Goal: Contribute content: Add original content to the website for others to see

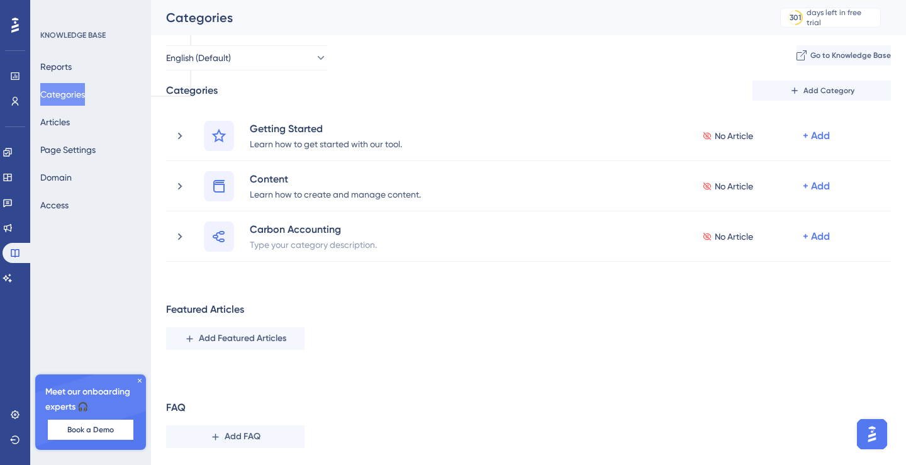
click at [404, 344] on div "Featured Articles Add Featured Articles" at bounding box center [528, 326] width 725 height 48
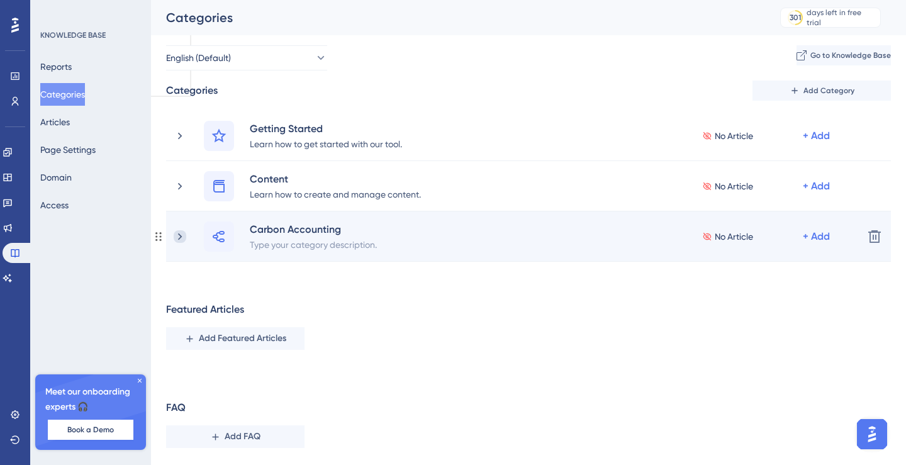
click at [181, 235] on icon at bounding box center [180, 236] width 13 height 13
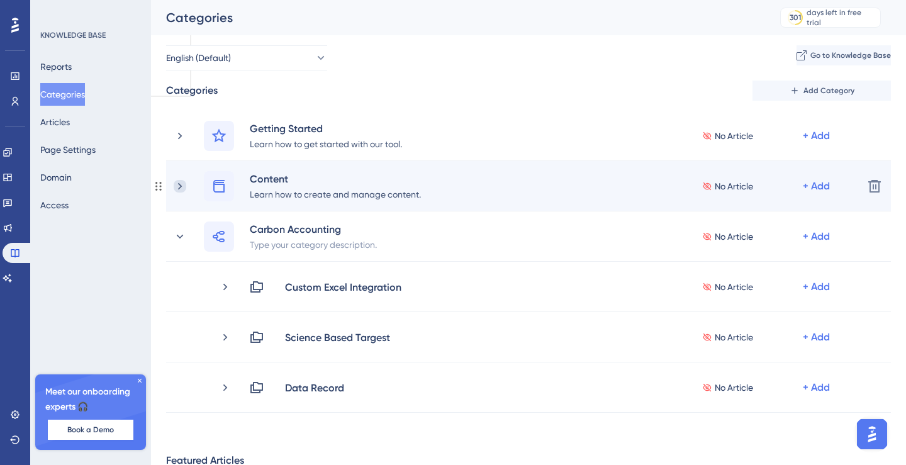
click at [181, 187] on icon at bounding box center [180, 186] width 13 height 13
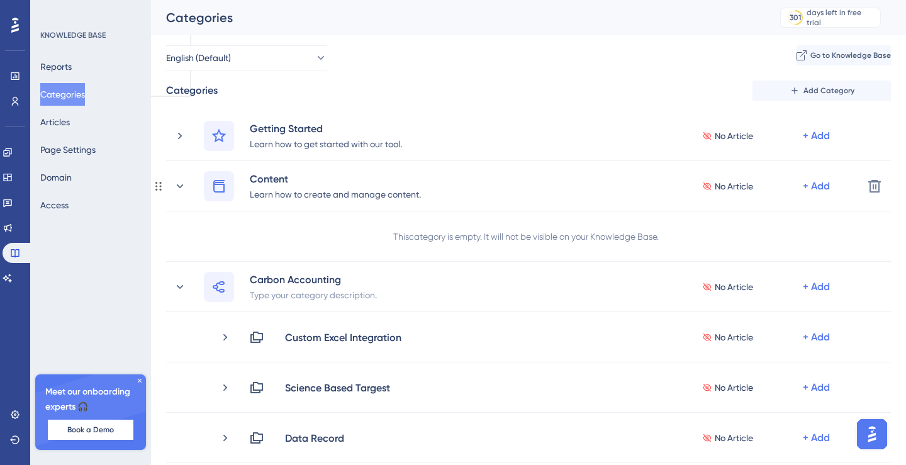
click at [181, 187] on icon at bounding box center [180, 186] width 13 height 13
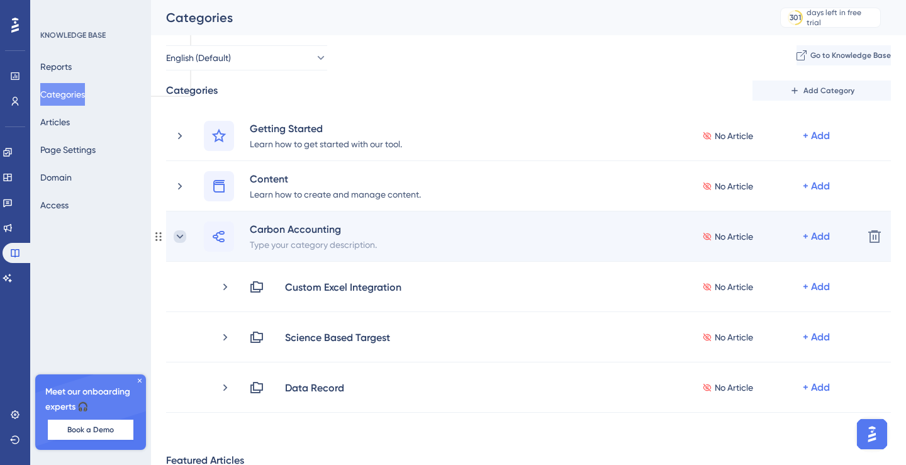
click at [176, 237] on icon at bounding box center [180, 236] width 13 height 13
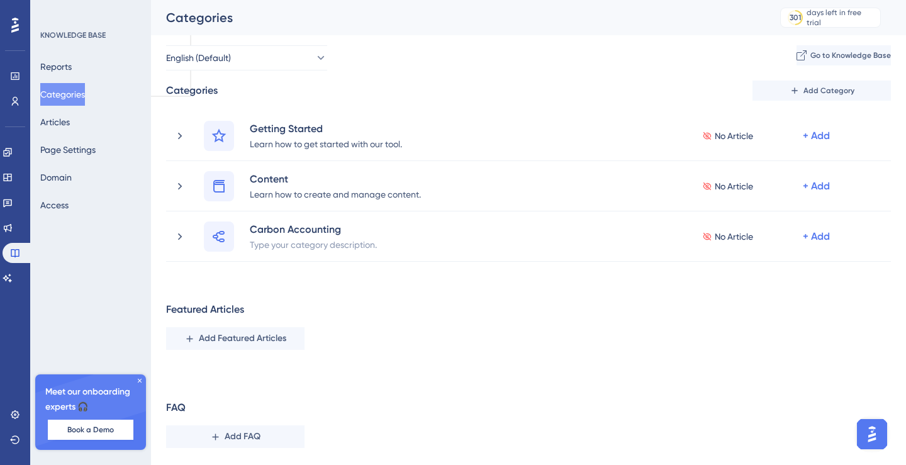
scroll to position [33, 0]
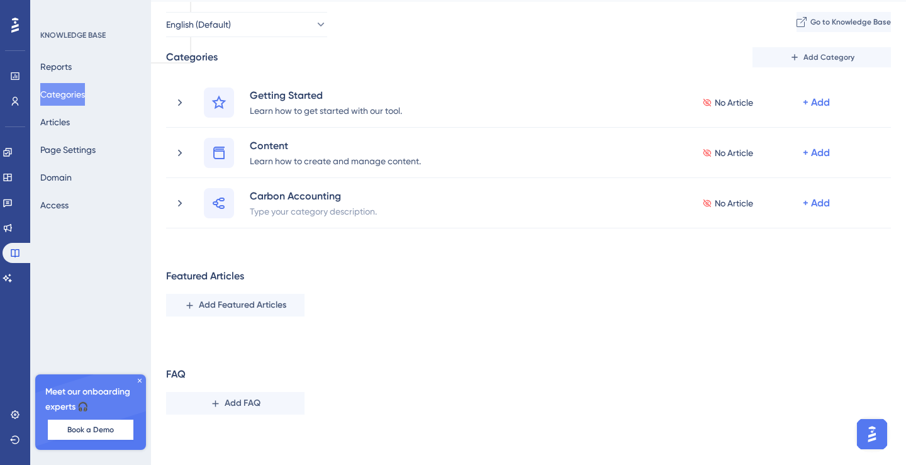
click at [138, 379] on icon at bounding box center [140, 381] width 4 height 4
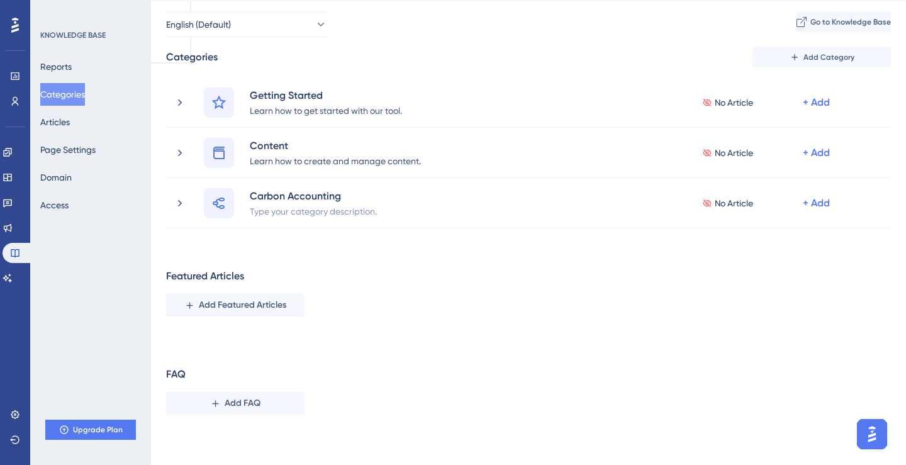
scroll to position [0, 0]
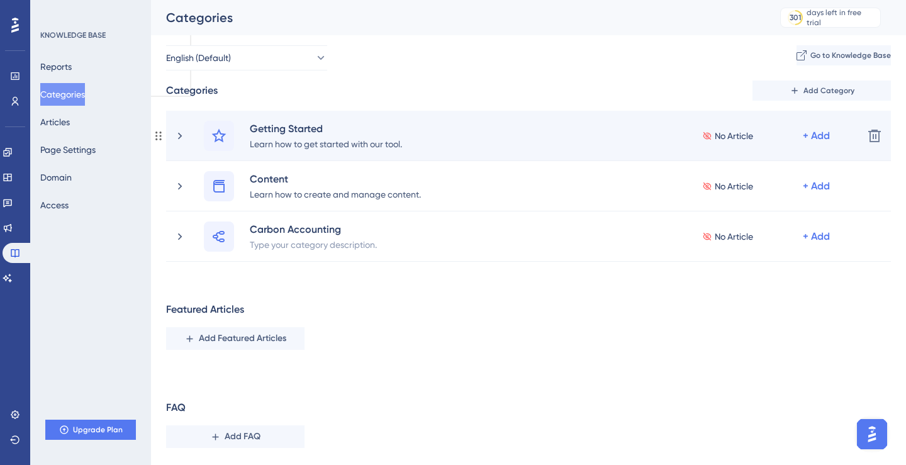
click at [184, 128] on div "Getting Started Learn how to get started with our tool. No Article + Add" at bounding box center [513, 136] width 679 height 30
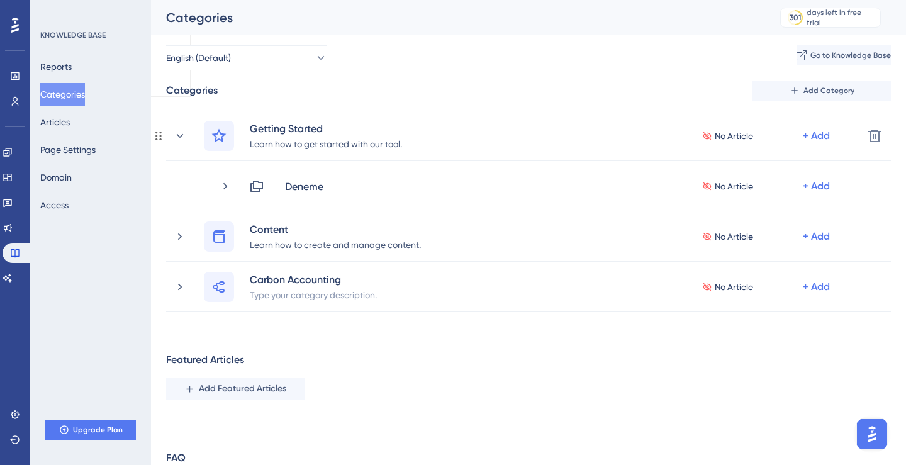
click at [184, 128] on div "Getting Started Learn how to get started with our tool. No Article + Add" at bounding box center [513, 136] width 679 height 30
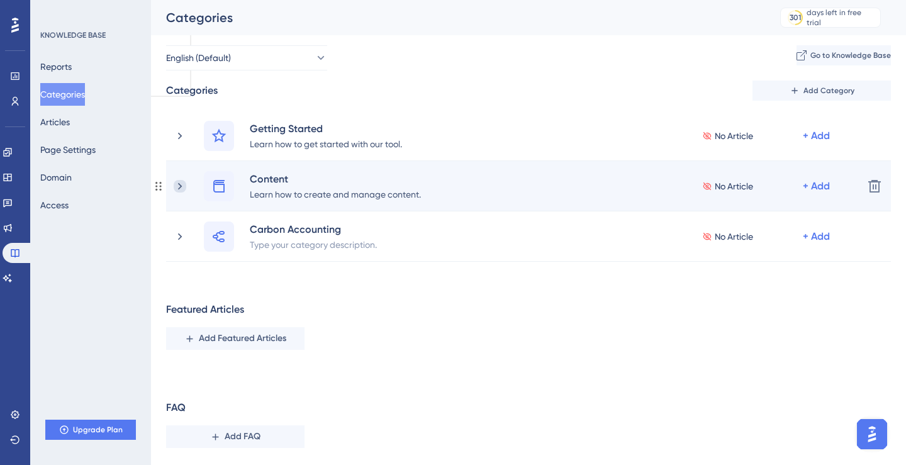
click at [182, 184] on icon at bounding box center [180, 186] width 13 height 13
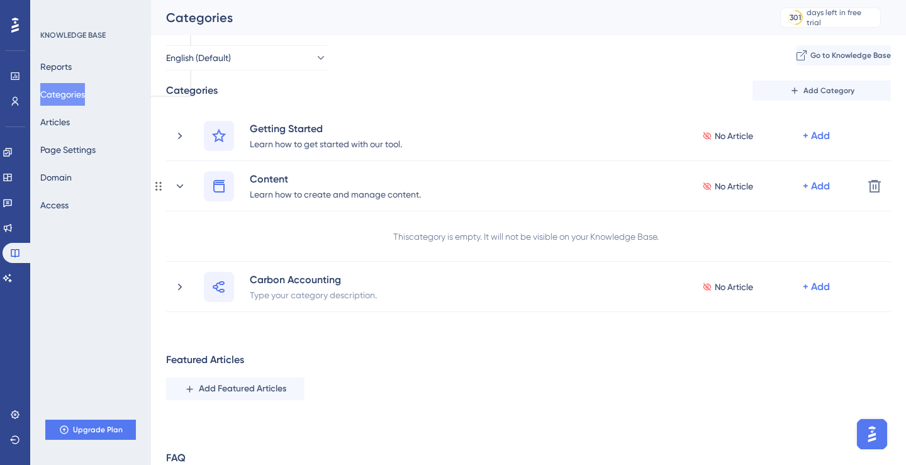
click at [182, 184] on icon at bounding box center [180, 186] width 7 height 4
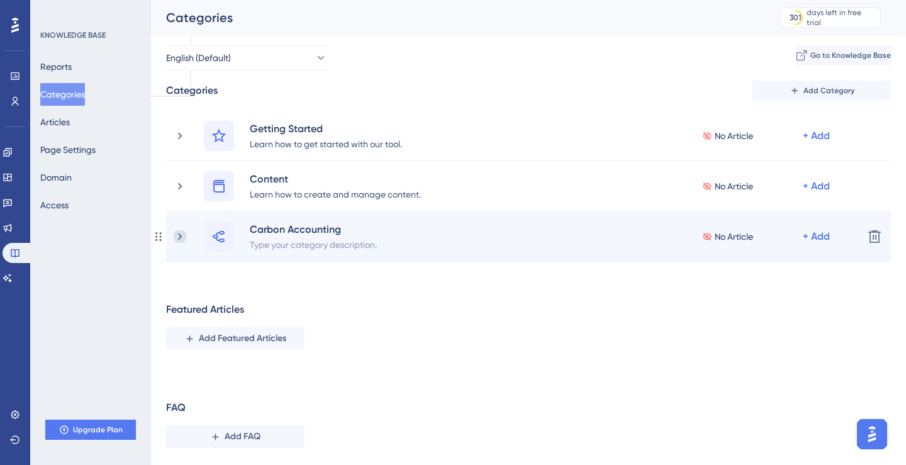
click at [183, 230] on icon at bounding box center [180, 236] width 13 height 13
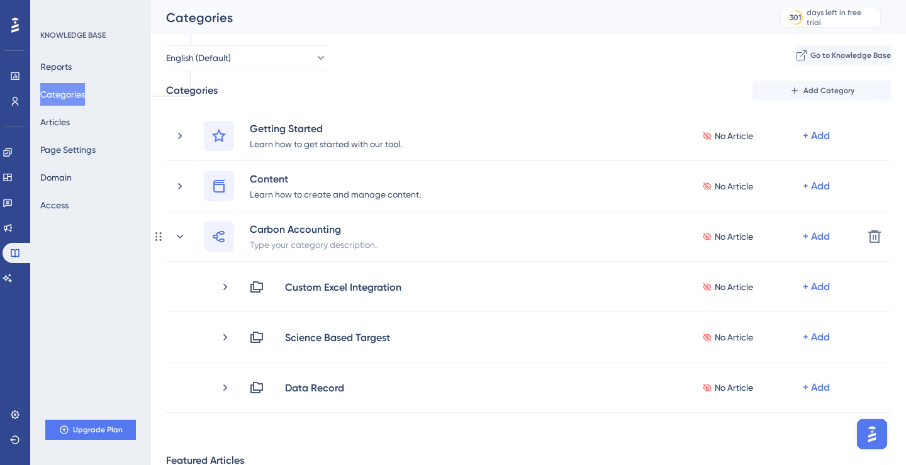
click at [183, 230] on icon at bounding box center [180, 236] width 13 height 13
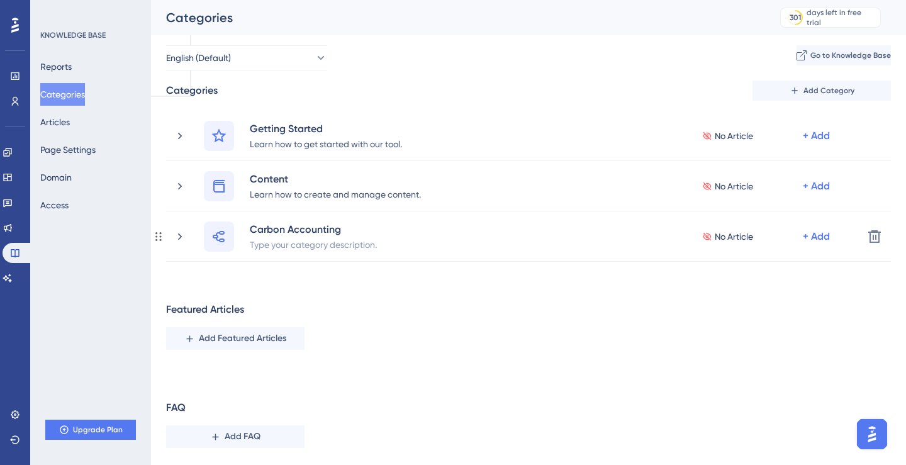
click at [183, 230] on icon at bounding box center [180, 236] width 13 height 13
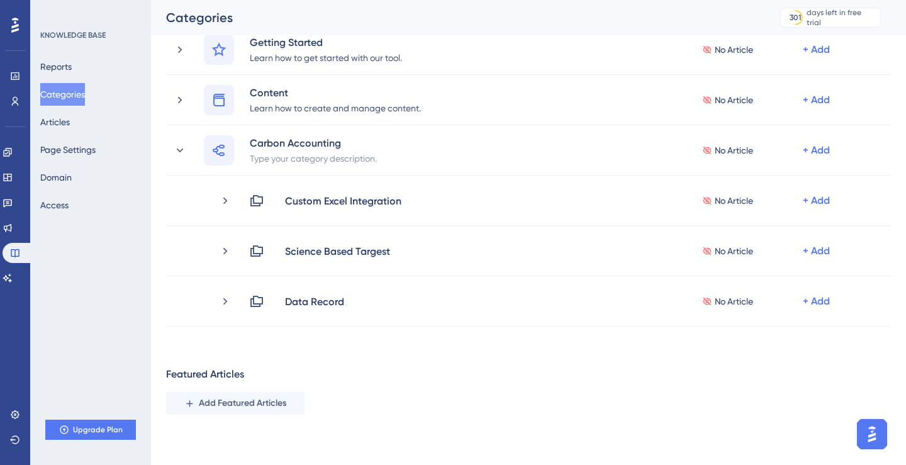
scroll to position [86, 0]
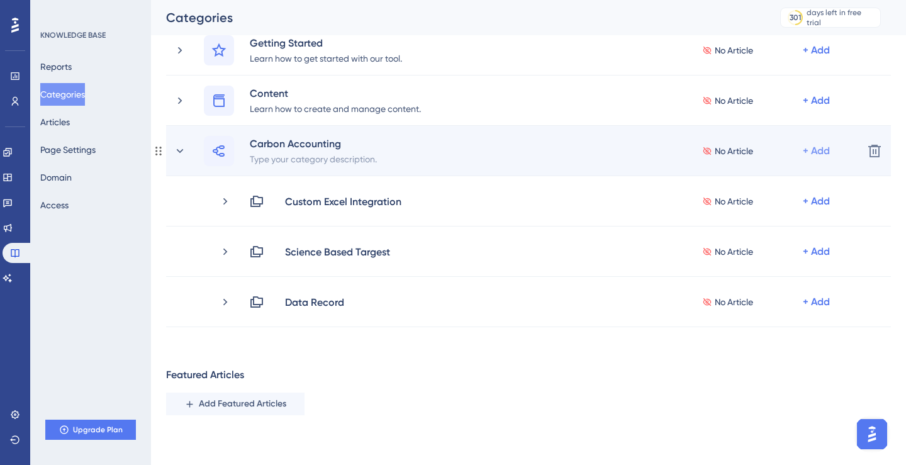
click at [813, 153] on div "+ Add" at bounding box center [816, 150] width 27 height 15
click at [769, 182] on span "Add a Subcategory" at bounding box center [761, 184] width 79 height 15
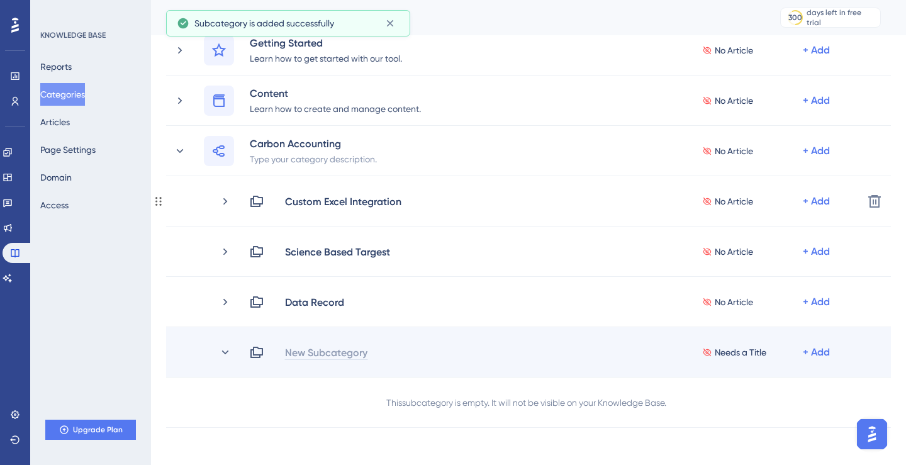
scroll to position [0, 0]
click at [332, 350] on div "New Subcategory" at bounding box center [326, 352] width 84 height 15
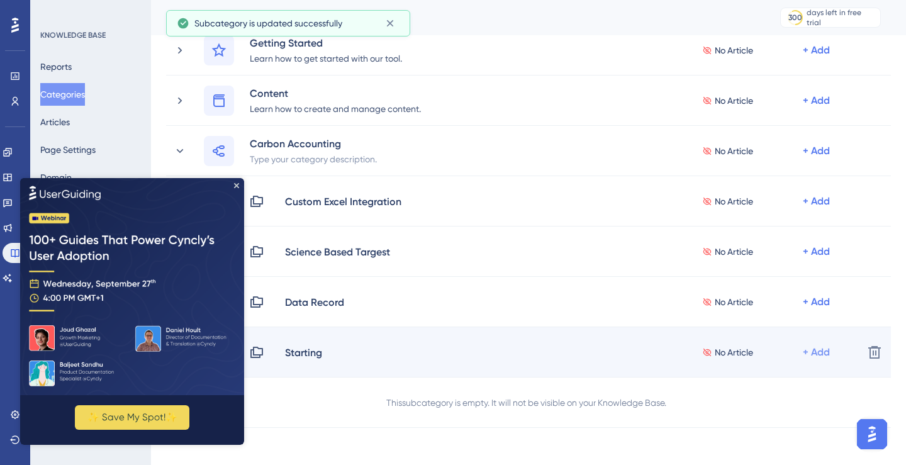
click at [818, 345] on div "+ Add" at bounding box center [816, 352] width 27 height 15
click at [768, 378] on span "Add Articles" at bounding box center [746, 385] width 48 height 15
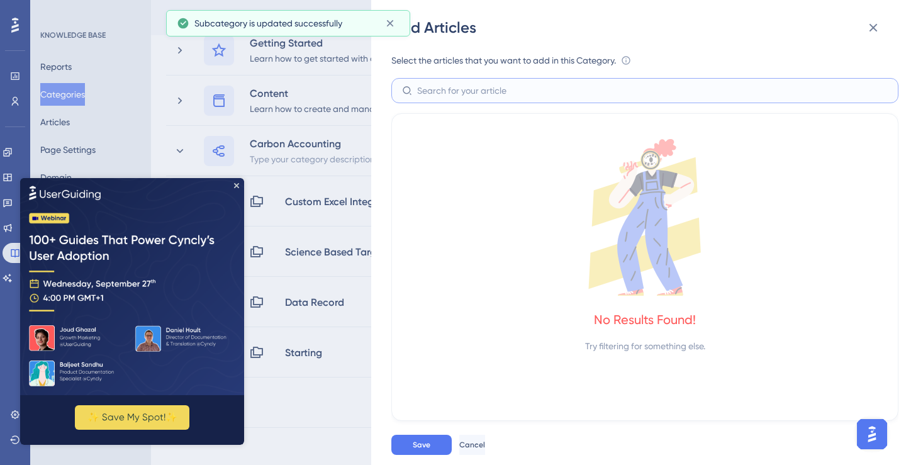
click at [466, 89] on input "text" at bounding box center [652, 91] width 471 height 14
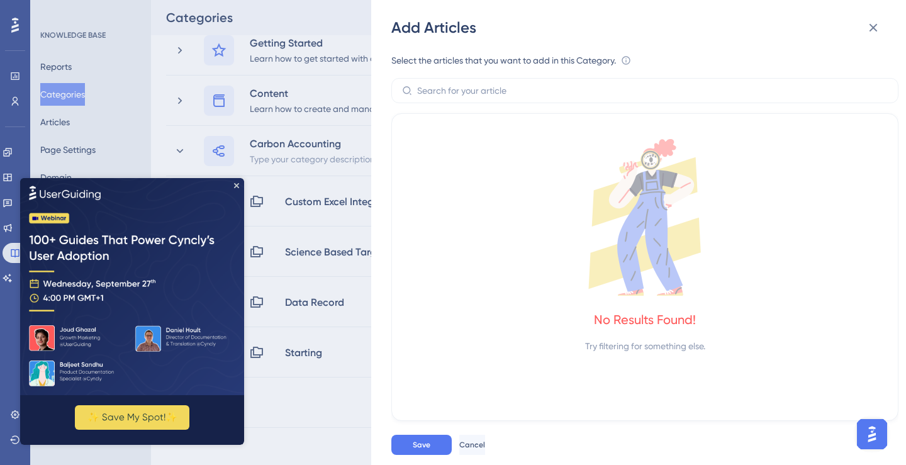
click at [469, 152] on icon at bounding box center [645, 217] width 476 height 157
click at [879, 31] on icon at bounding box center [873, 27] width 15 height 15
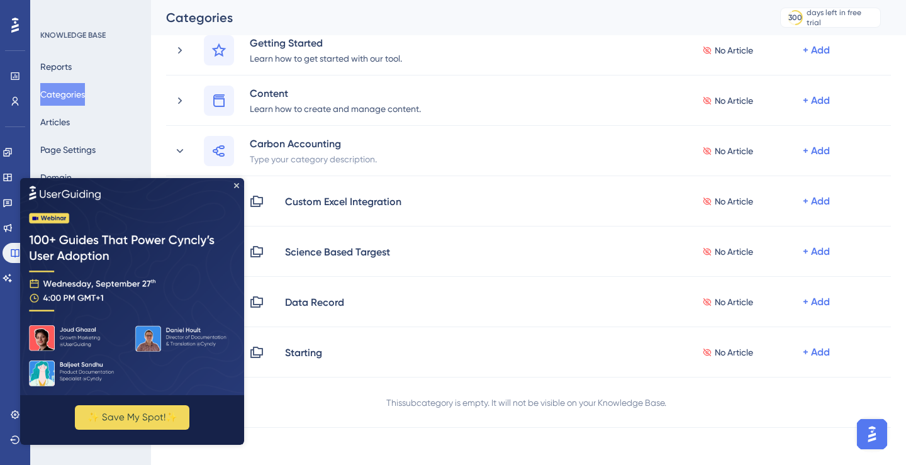
click at [233, 184] on img at bounding box center [132, 285] width 224 height 217
click at [70, 125] on button "Articles" at bounding box center [55, 122] width 30 height 23
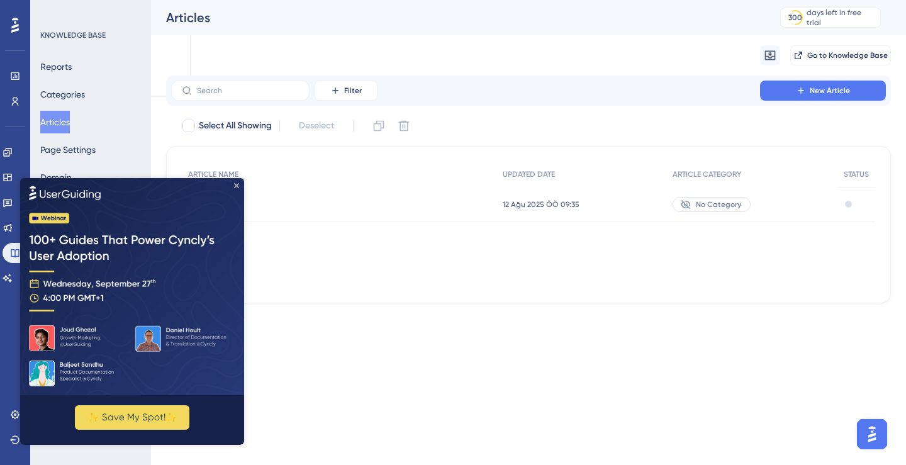
click at [238, 184] on icon "Close Preview" at bounding box center [236, 184] width 5 height 5
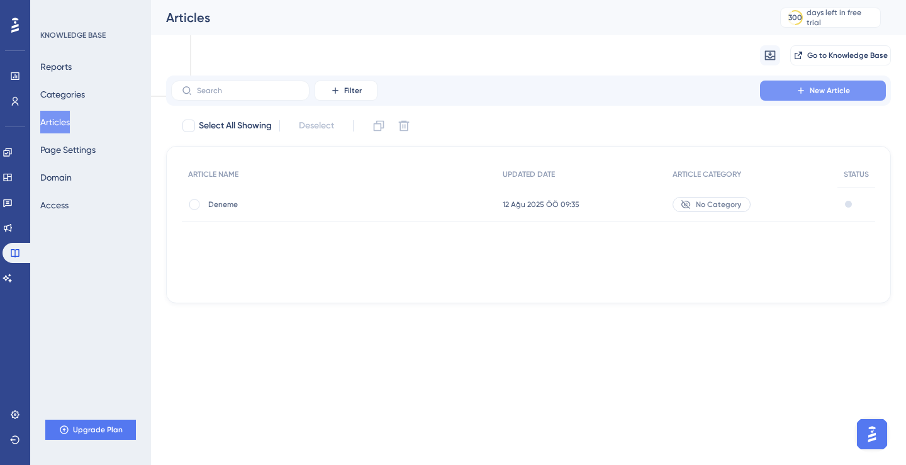
click at [846, 92] on span "New Article" at bounding box center [830, 91] width 40 height 10
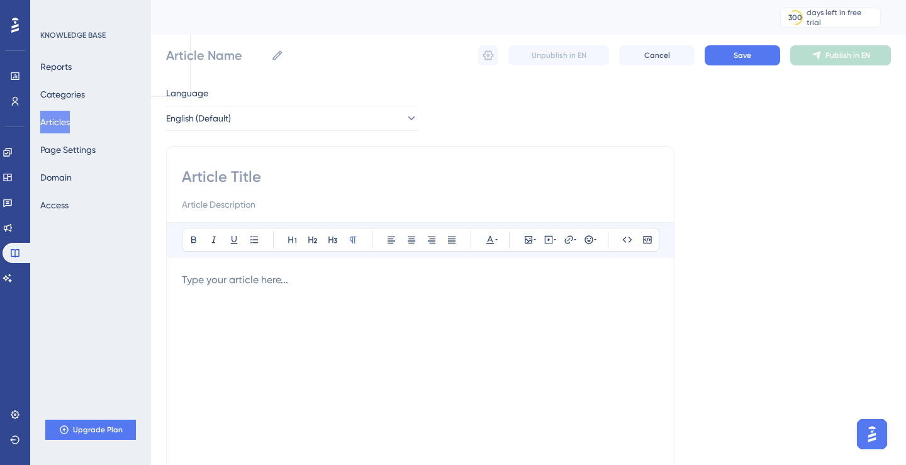
click at [245, 277] on p "To enrich screen reader interactions, please activate Accessibility in Grammarl…" at bounding box center [420, 279] width 477 height 15
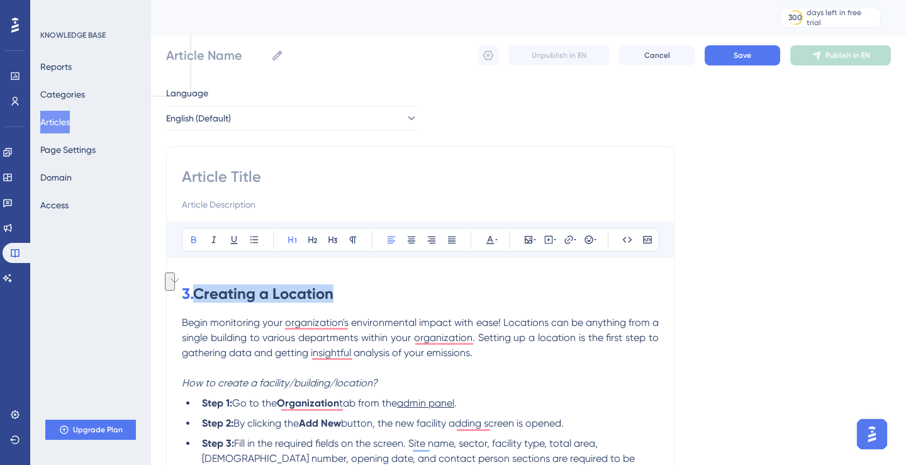
drag, startPoint x: 343, startPoint y: 295, endPoint x: 201, endPoint y: 293, distance: 141.6
click at [201, 293] on h1 "3. Creating a Location" at bounding box center [420, 293] width 477 height 43
copy strong "Creating a Location"
click at [223, 172] on input at bounding box center [420, 177] width 477 height 20
paste input "Creating a Location"
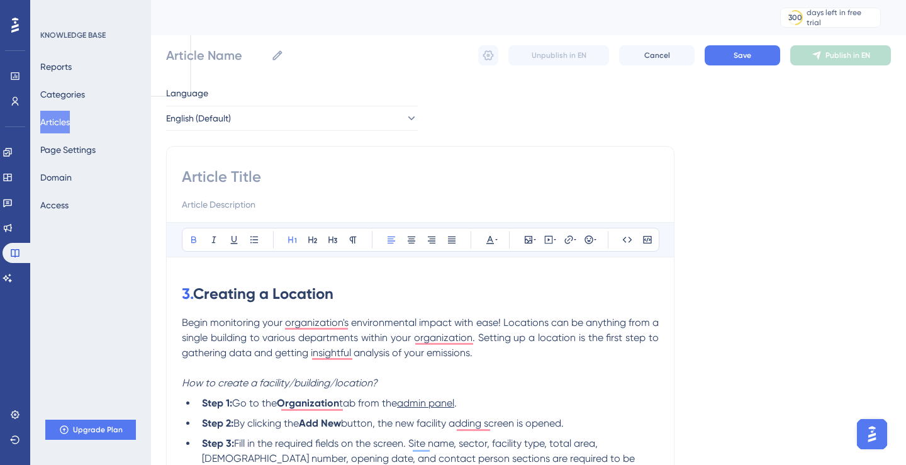
type input "Creating a Location"
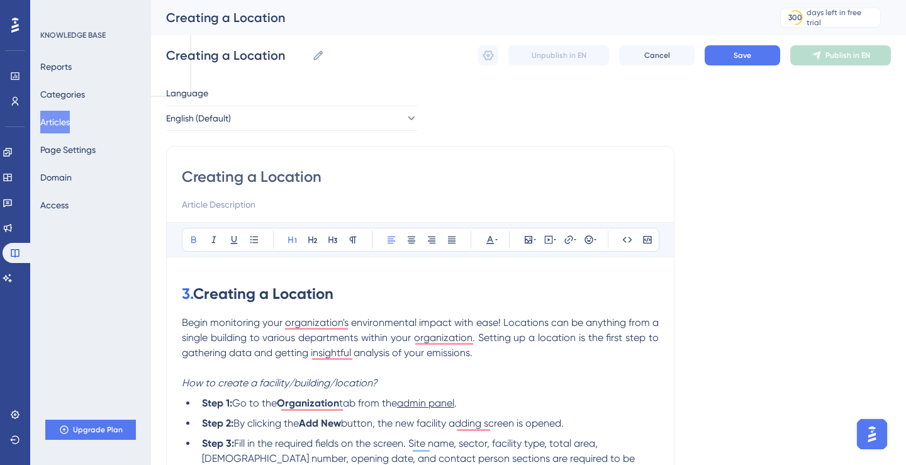
type input "Creating a Location"
drag, startPoint x: 200, startPoint y: 295, endPoint x: 159, endPoint y: 295, distance: 41.5
drag, startPoint x: 345, startPoint y: 291, endPoint x: 187, endPoint y: 290, distance: 157.3
click at [187, 290] on h1 "3. Creating a Location" at bounding box center [420, 293] width 477 height 43
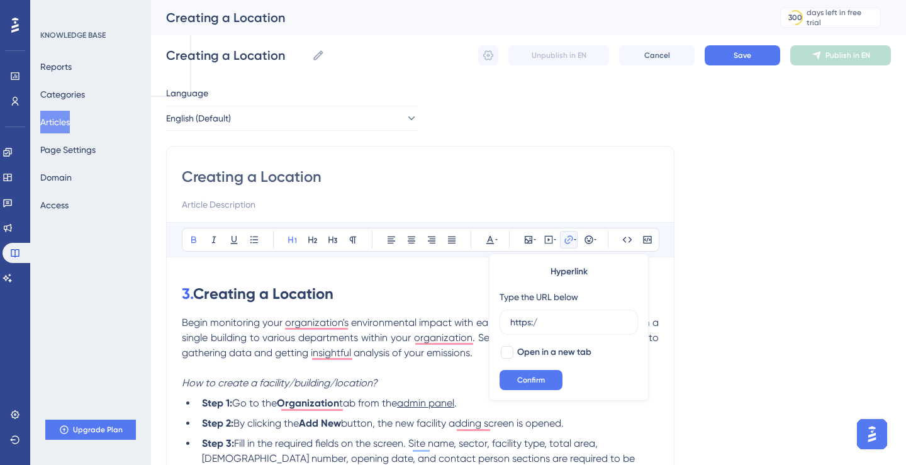
type input "https:/"
drag, startPoint x: 386, startPoint y: 303, endPoint x: 159, endPoint y: 283, distance: 227.3
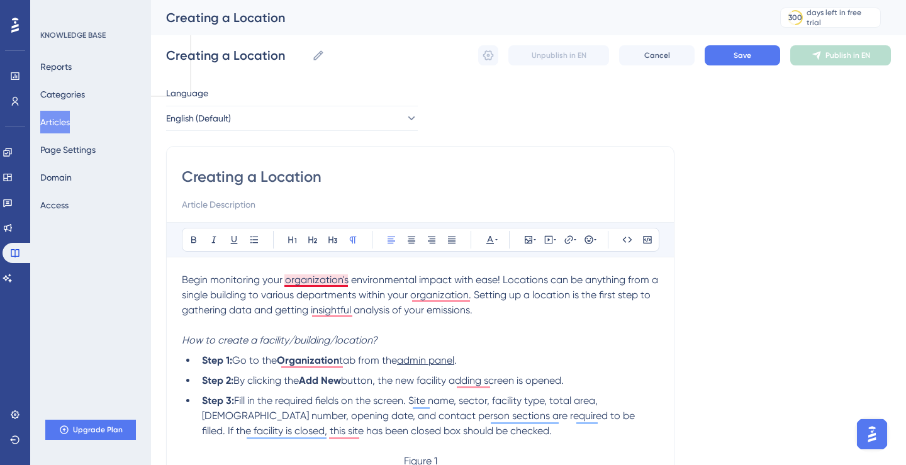
click at [315, 280] on span "Begin monitoring your organization's environmental impact with ease! Locations …" at bounding box center [421, 295] width 479 height 42
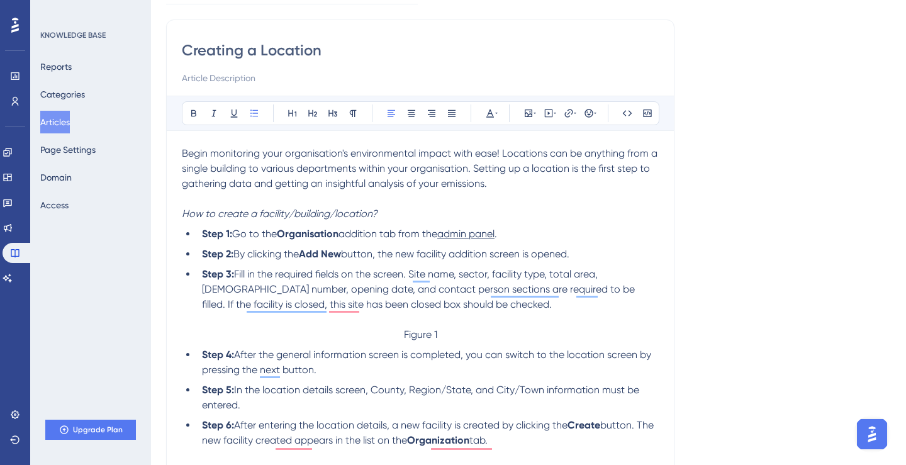
scroll to position [146, 0]
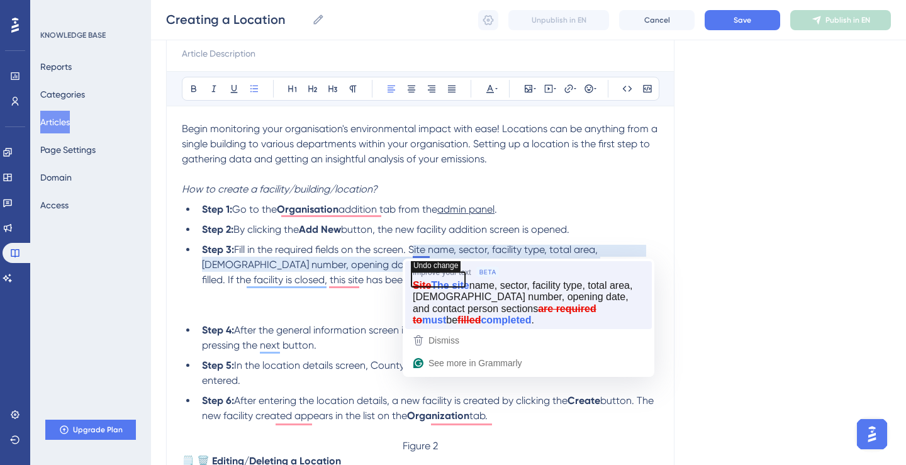
click at [440, 287] on icon "button" at bounding box center [437, 279] width 53 height 15
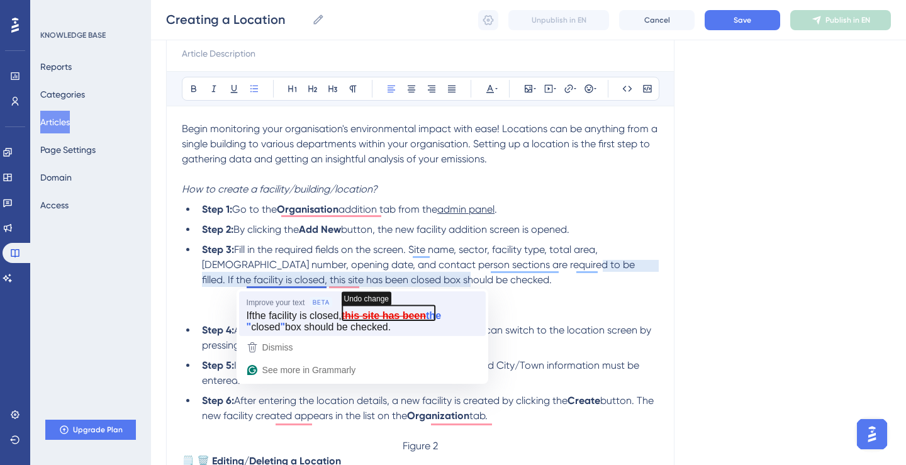
click at [427, 317] on icon "button" at bounding box center [388, 312] width 92 height 15
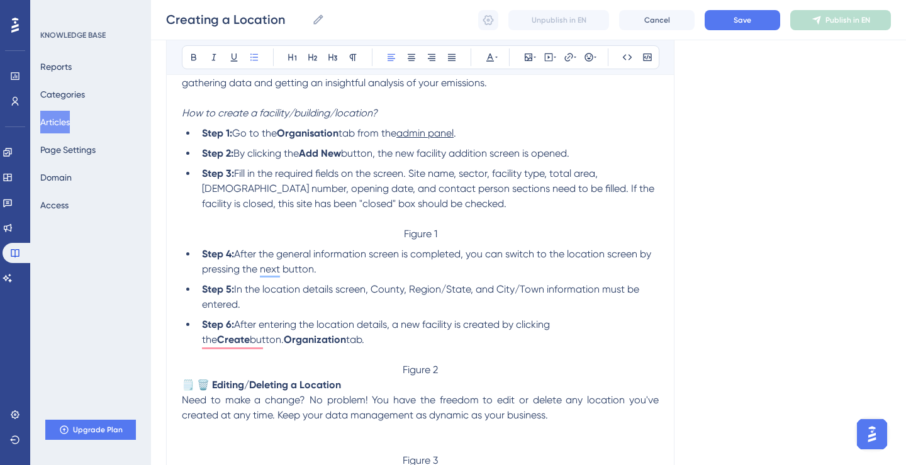
scroll to position [242, 0]
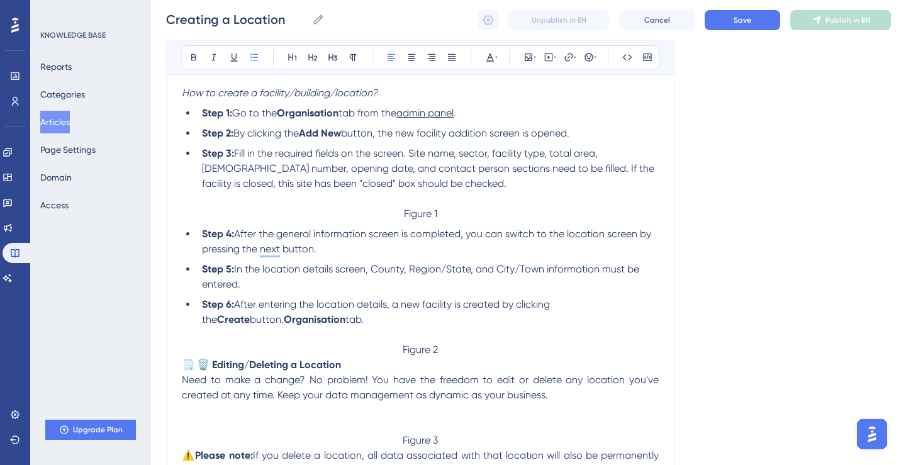
click at [300, 311] on span "After entering the location details, a new facility is created by clicking the" at bounding box center [377, 311] width 350 height 27
click at [302, 321] on li "Step 6: After entering the location details, a new facility is created by click…" at bounding box center [428, 312] width 462 height 30
click at [542, 325] on li "Step 6: After entering the location details, a new facility is created by click…" at bounding box center [428, 312] width 462 height 30
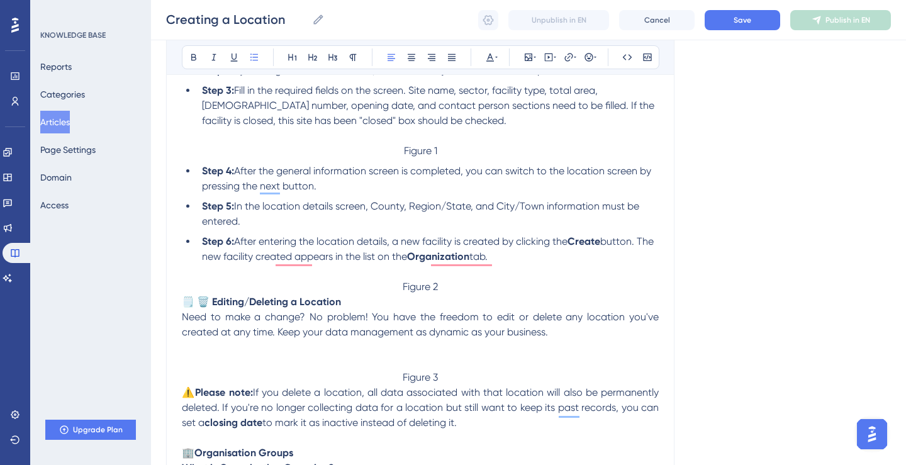
scroll to position [306, 0]
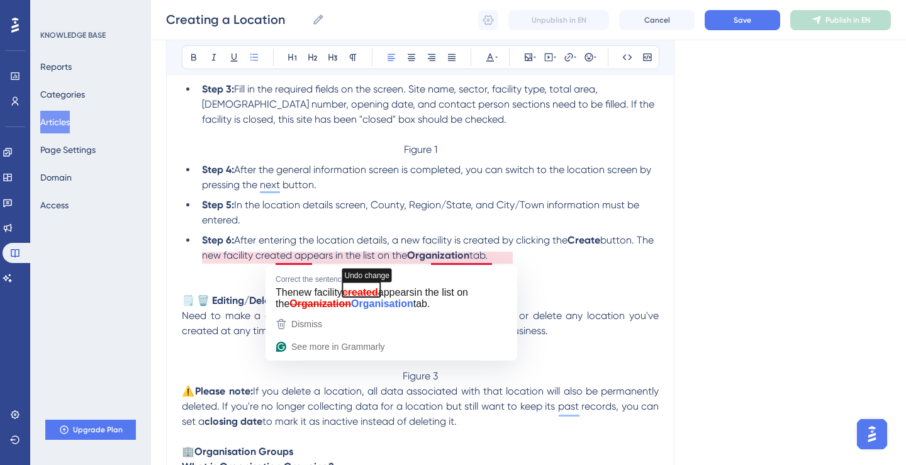
click at [583, 270] on p "To enrich screen reader interactions, please activate Accessibility in Grammarl…" at bounding box center [420, 270] width 477 height 15
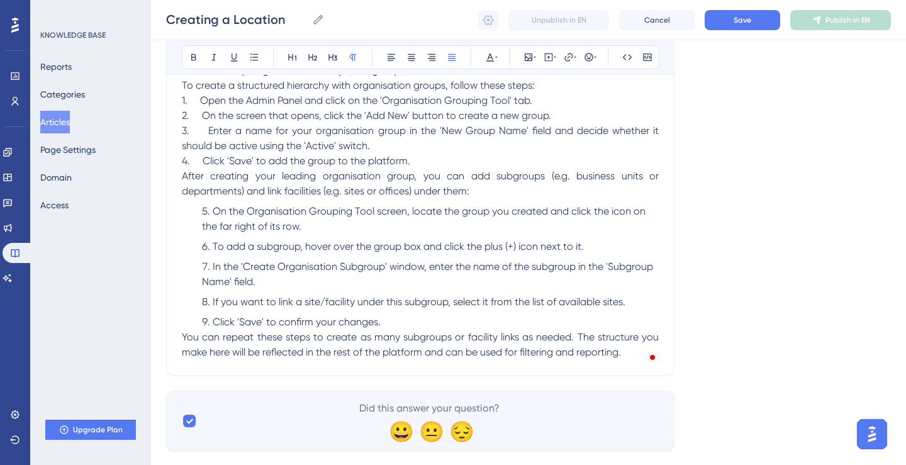
scroll to position [839, 0]
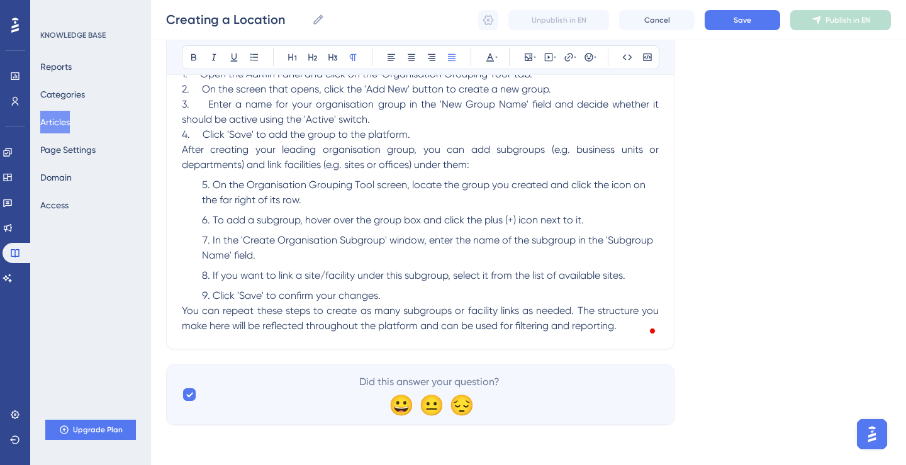
click at [623, 325] on p "You can repeat these steps to create as many subgroups or facility links as nee…" at bounding box center [420, 318] width 477 height 30
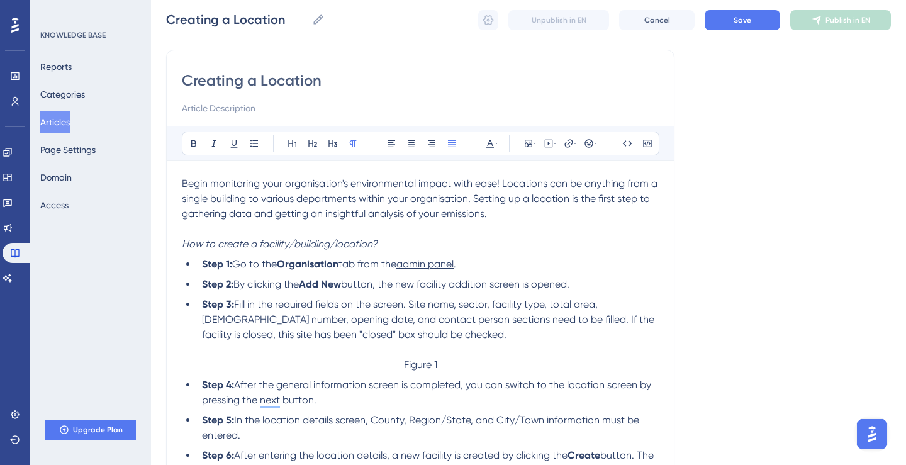
scroll to position [3, 0]
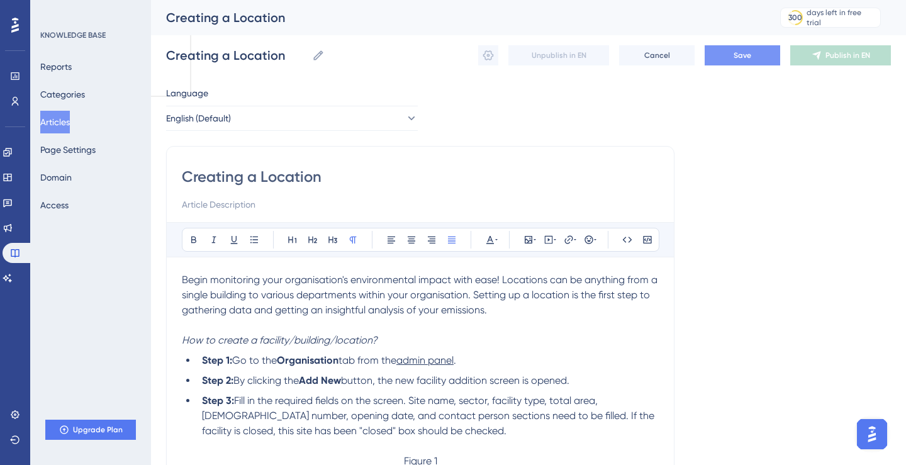
click at [744, 57] on span "Save" at bounding box center [743, 55] width 18 height 10
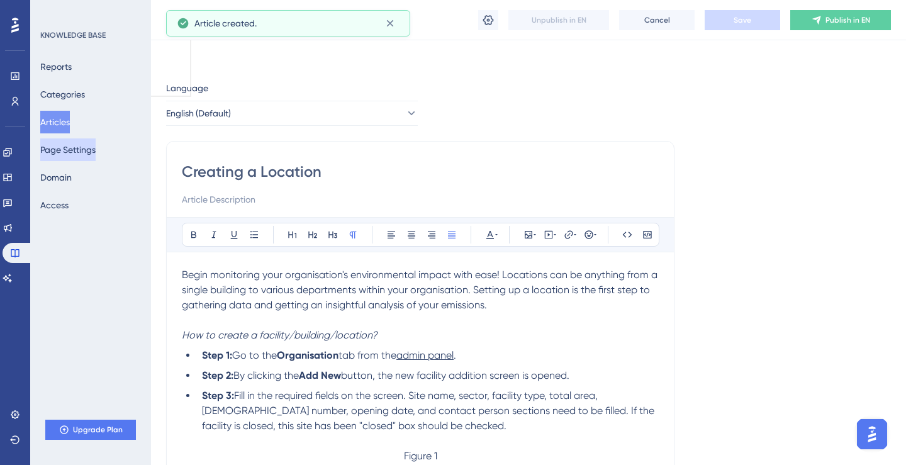
scroll to position [710, 0]
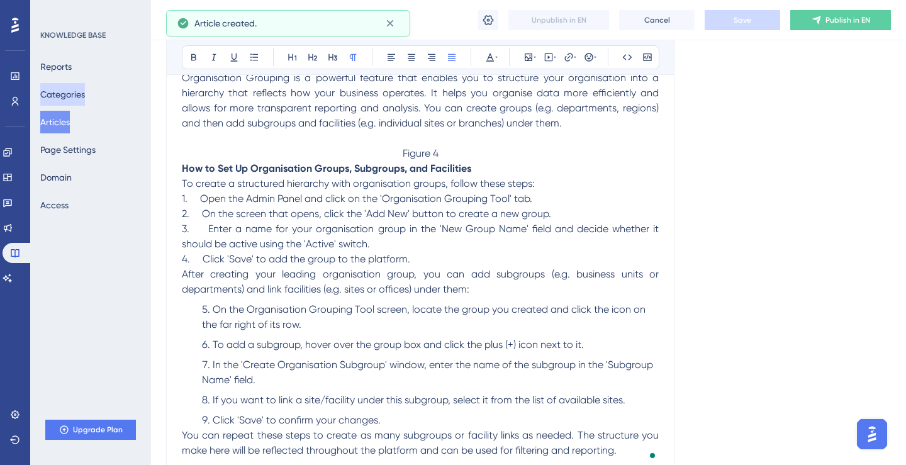
click at [81, 94] on button "Categories" at bounding box center [62, 94] width 45 height 23
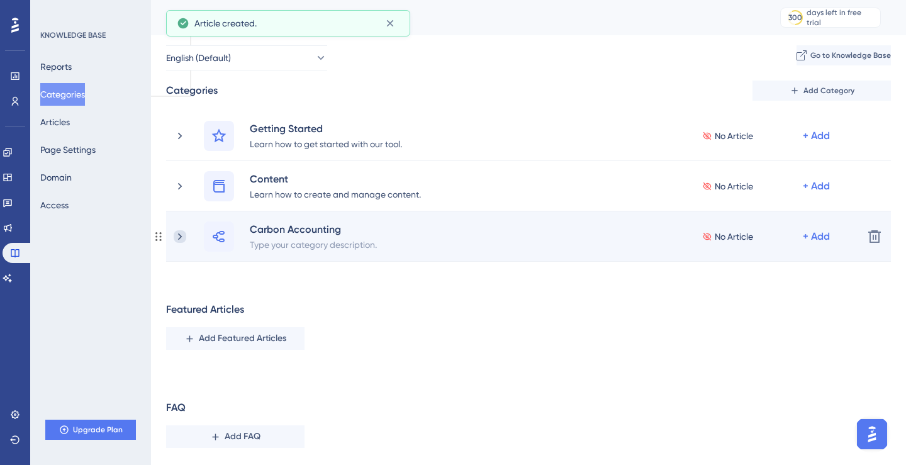
click at [176, 236] on icon at bounding box center [180, 236] width 13 height 13
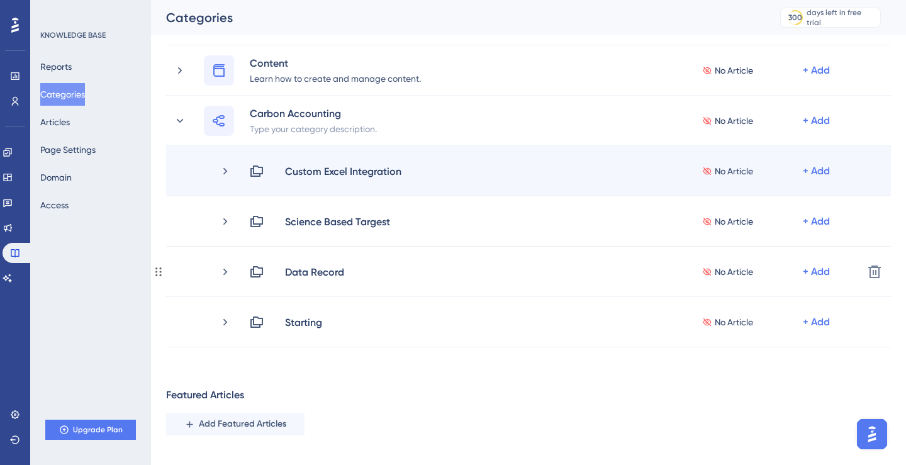
scroll to position [118, 0]
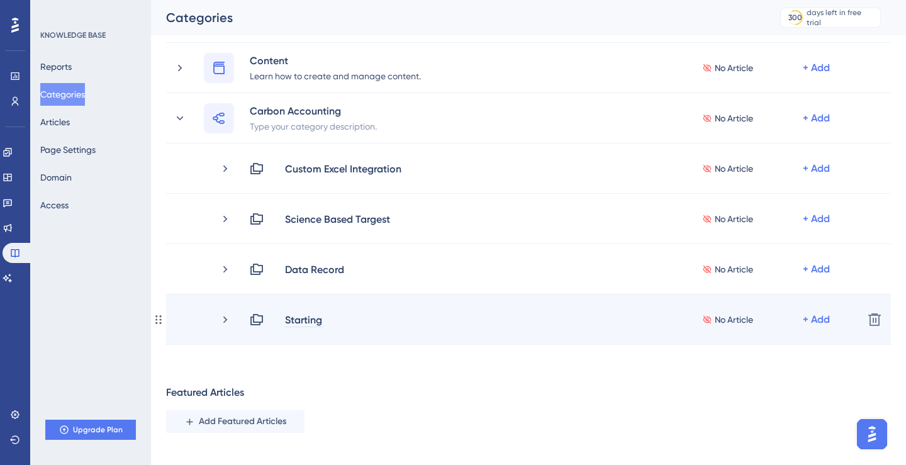
click at [312, 322] on div "Starting" at bounding box center [303, 319] width 38 height 15
paste div
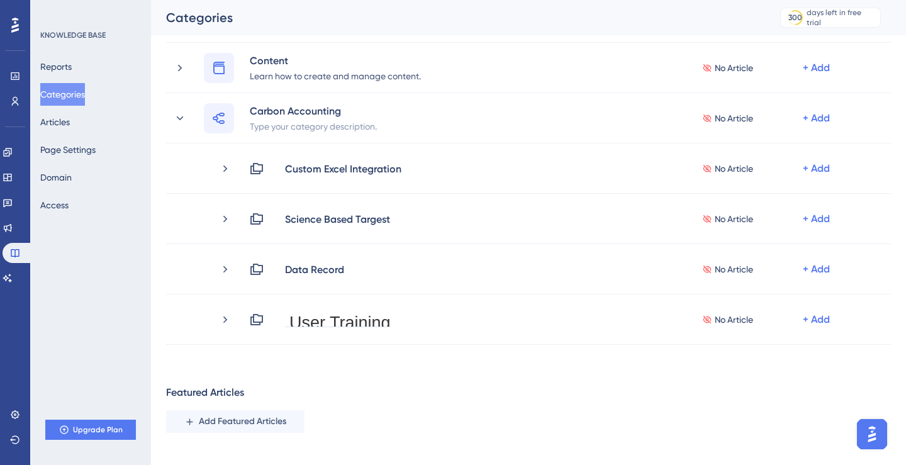
click at [364, 391] on div "Performance Users Engagement Widgets Feedback Product Updates Knowledge Base AI…" at bounding box center [528, 244] width 755 height 634
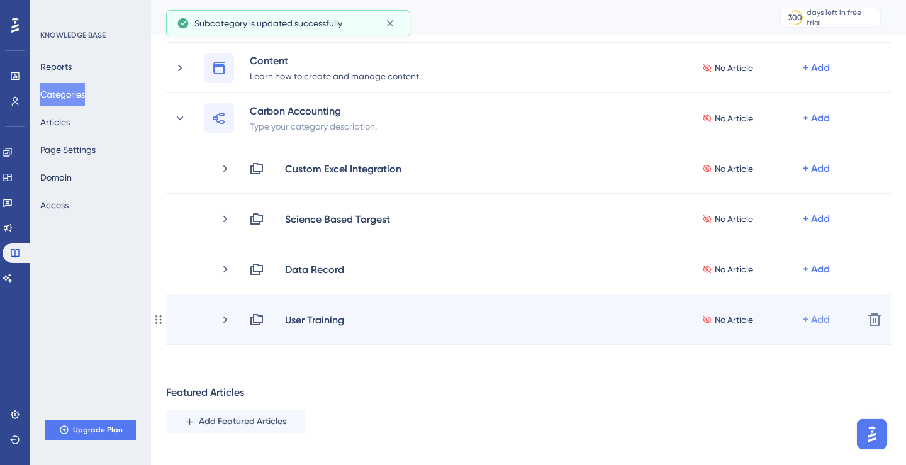
click at [808, 324] on div "+ Add" at bounding box center [816, 319] width 27 height 15
click at [753, 352] on span "Add Articles" at bounding box center [736, 352] width 48 height 15
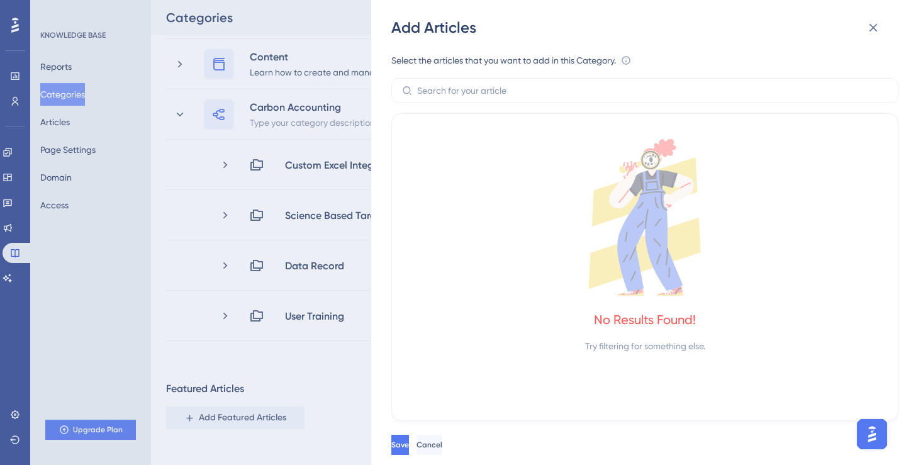
scroll to position [0, 0]
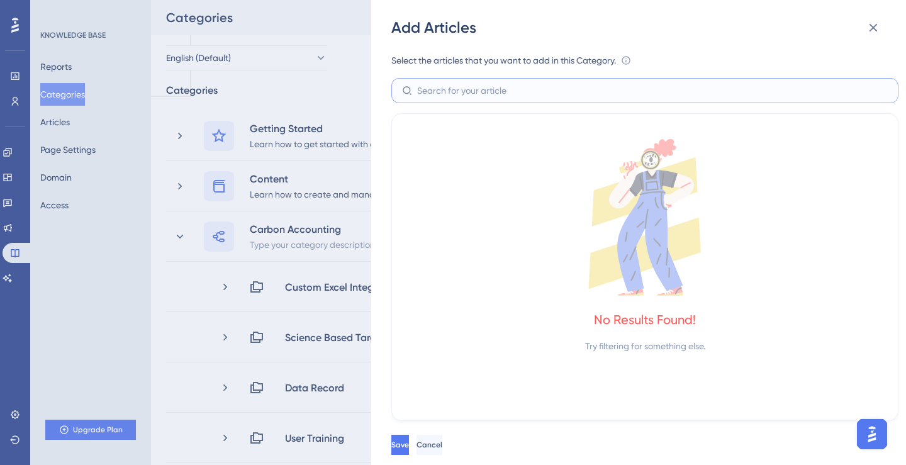
click at [604, 92] on input "text" at bounding box center [652, 91] width 471 height 14
type input "c"
click at [869, 27] on icon at bounding box center [873, 27] width 15 height 15
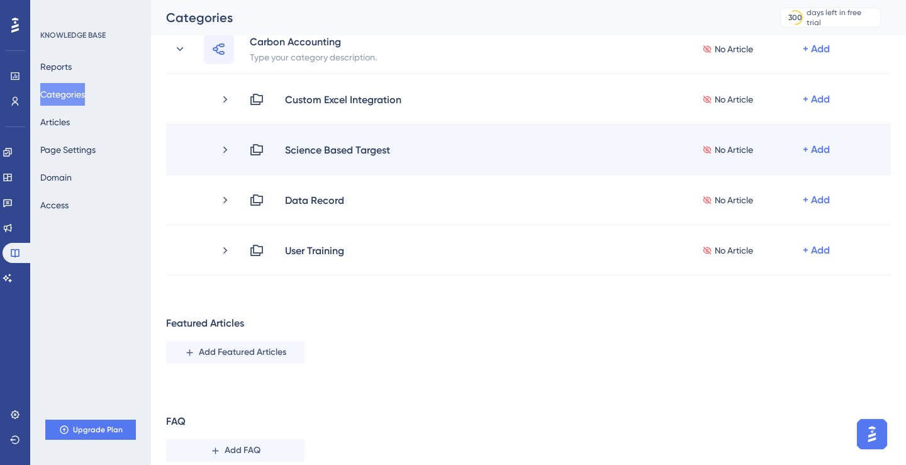
scroll to position [189, 0]
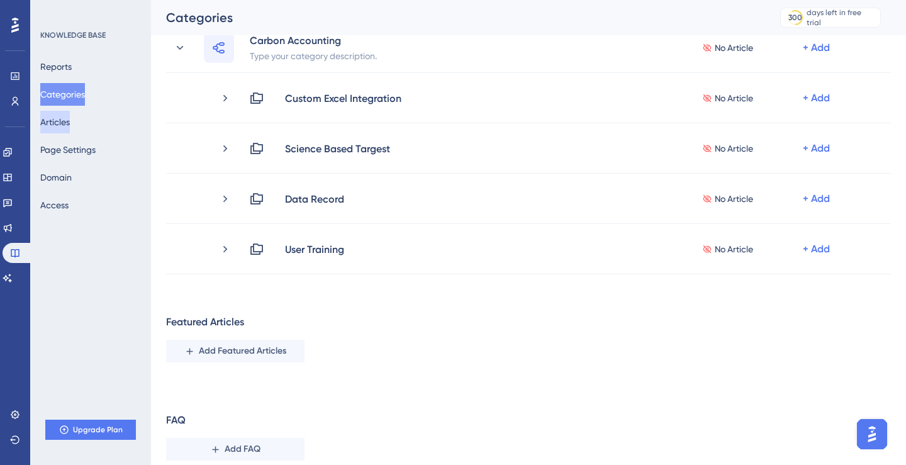
click at [69, 122] on button "Articles" at bounding box center [55, 122] width 30 height 23
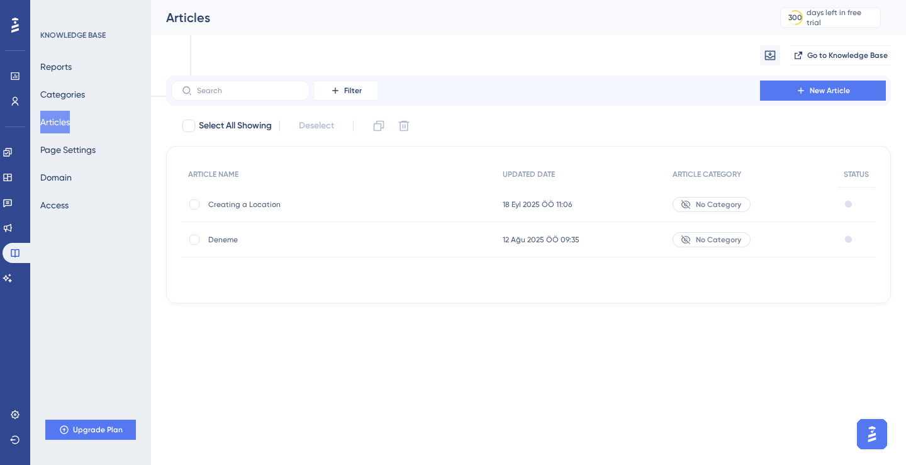
click at [246, 203] on span "Creating a Location" at bounding box center [308, 204] width 201 height 10
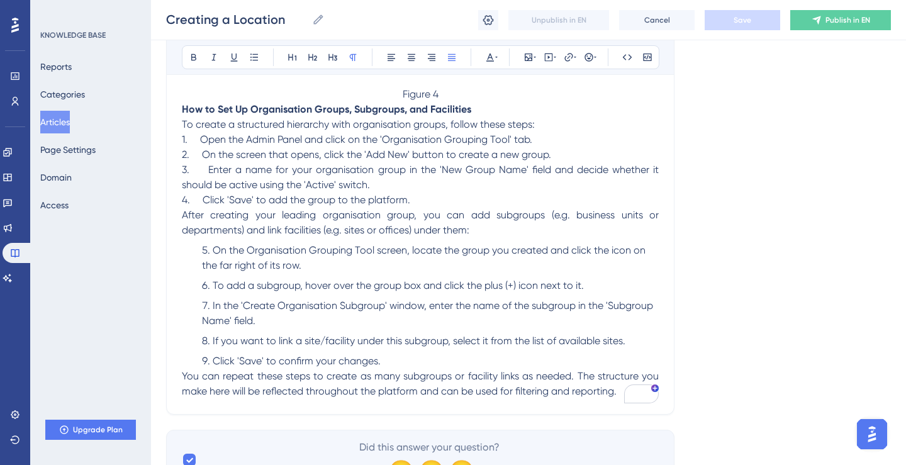
scroll to position [839, 0]
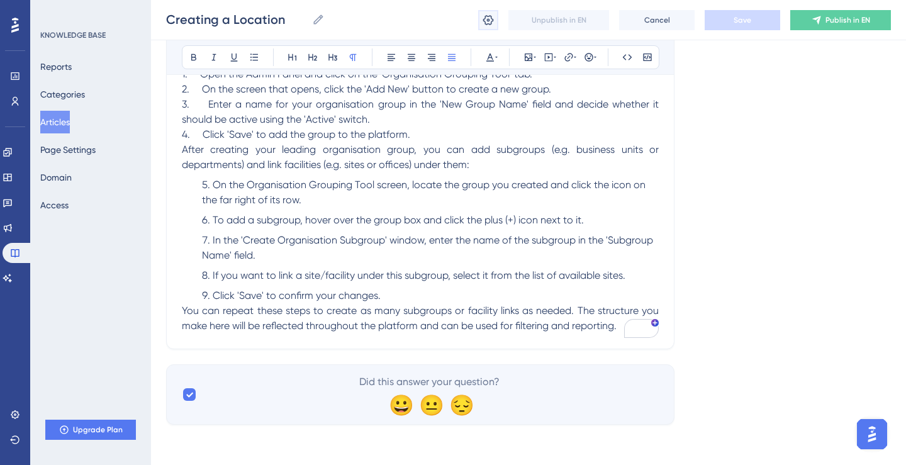
click at [493, 16] on icon at bounding box center [488, 20] width 13 height 13
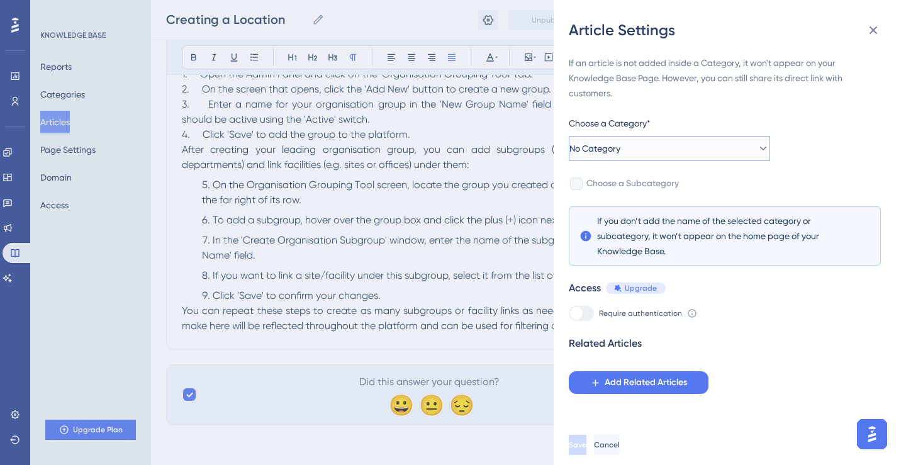
click at [688, 140] on button "No Category" at bounding box center [669, 148] width 201 height 25
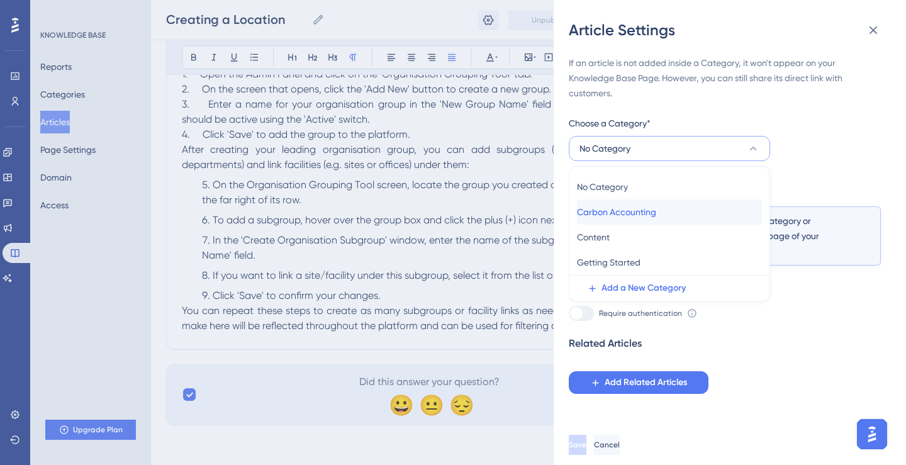
click at [652, 205] on span "Carbon Accounting" at bounding box center [616, 211] width 79 height 15
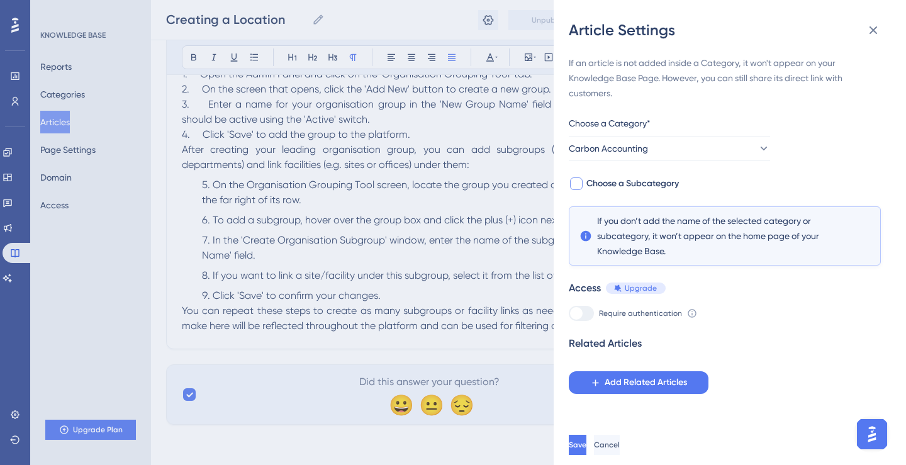
click at [649, 181] on span "Choose a Subcategory" at bounding box center [632, 183] width 92 height 15
checkbox input "true"
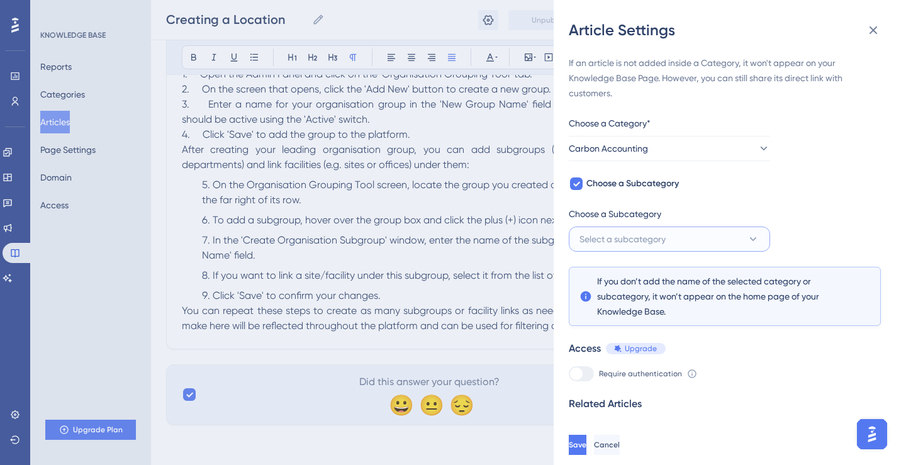
click at [650, 242] on span "Select a subcategory" at bounding box center [622, 239] width 86 height 15
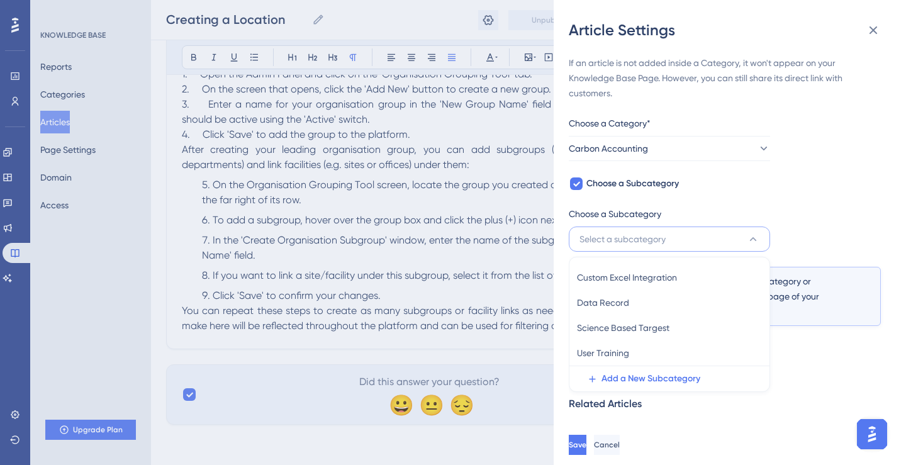
scroll to position [30, 0]
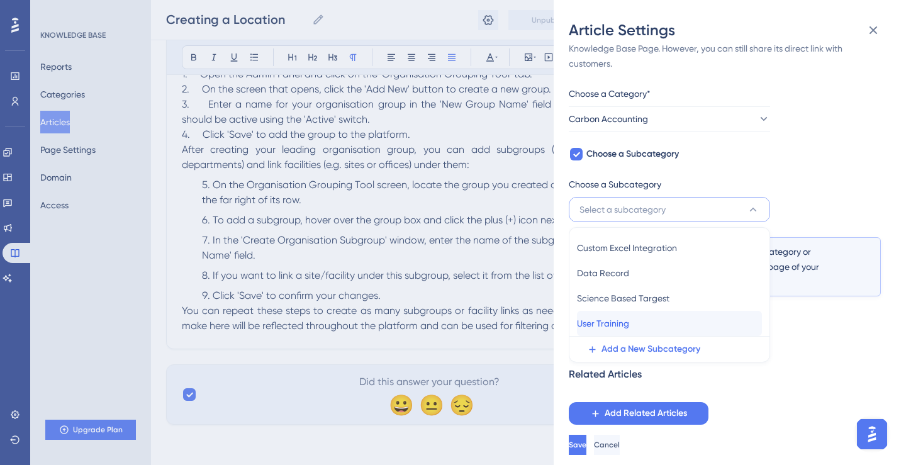
click at [650, 316] on div "User Training User Training" at bounding box center [669, 323] width 185 height 25
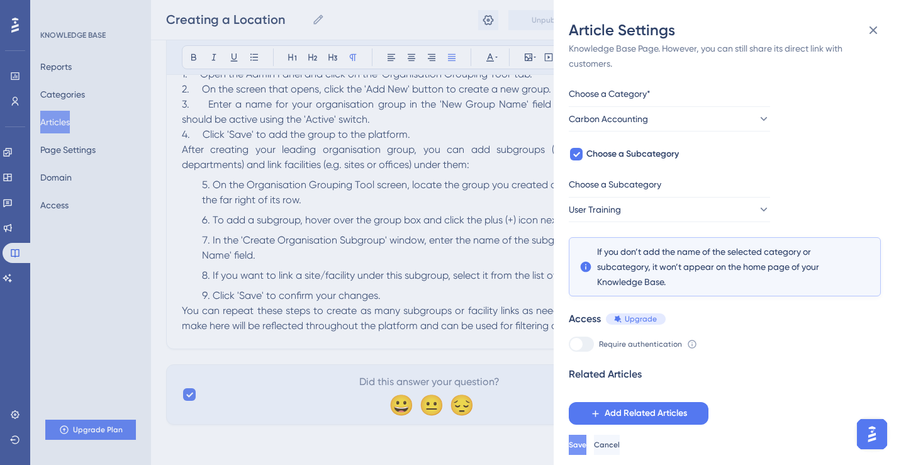
click at [586, 445] on span "Save" at bounding box center [578, 445] width 18 height 10
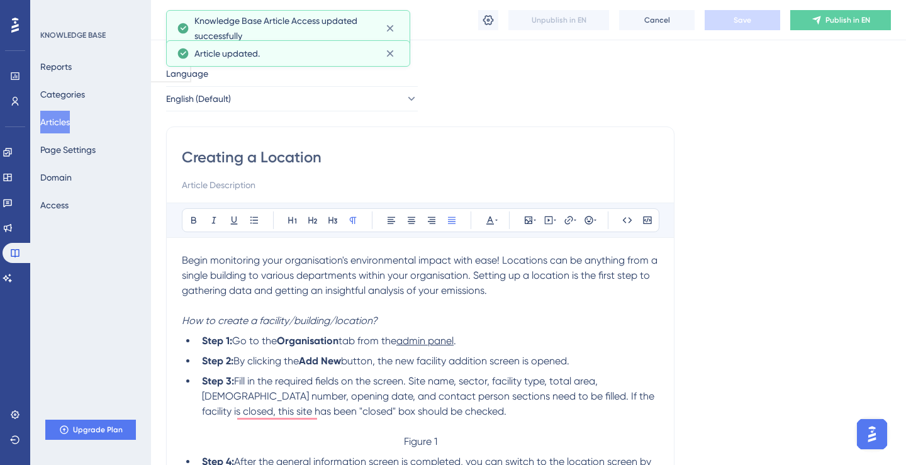
scroll to position [0, 0]
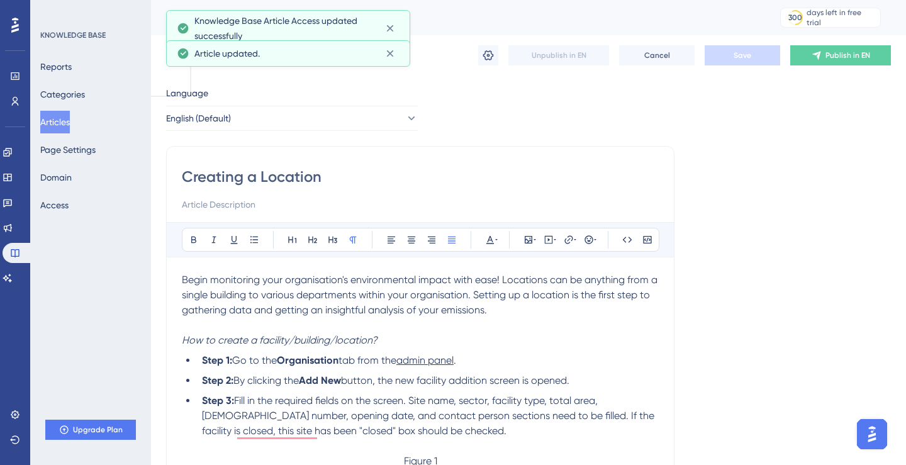
click at [69, 119] on button "Articles" at bounding box center [55, 122] width 30 height 23
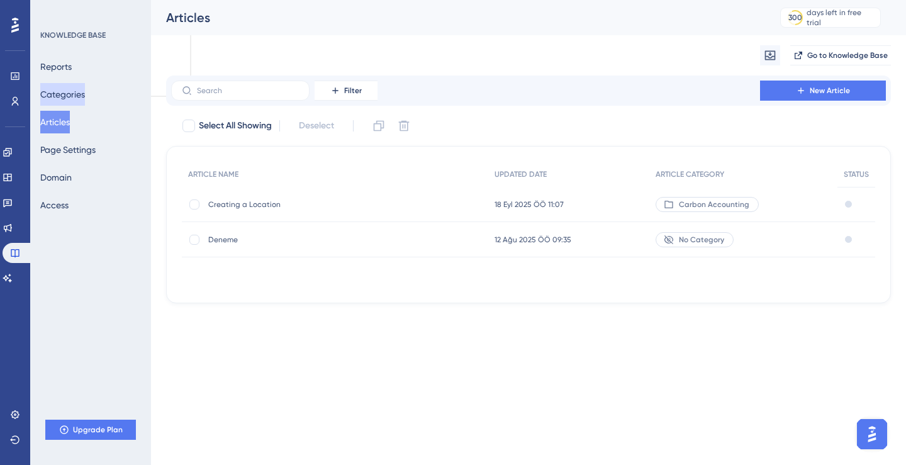
click at [65, 87] on button "Categories" at bounding box center [62, 94] width 45 height 23
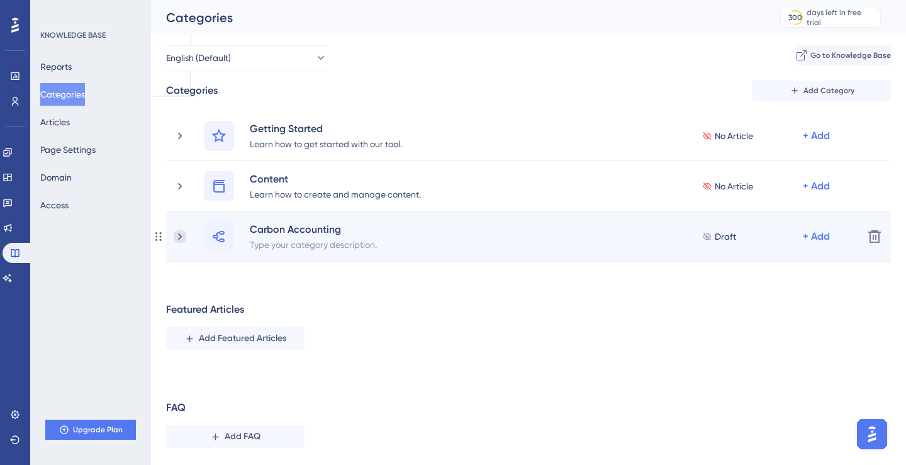
click at [174, 232] on icon at bounding box center [180, 236] width 13 height 13
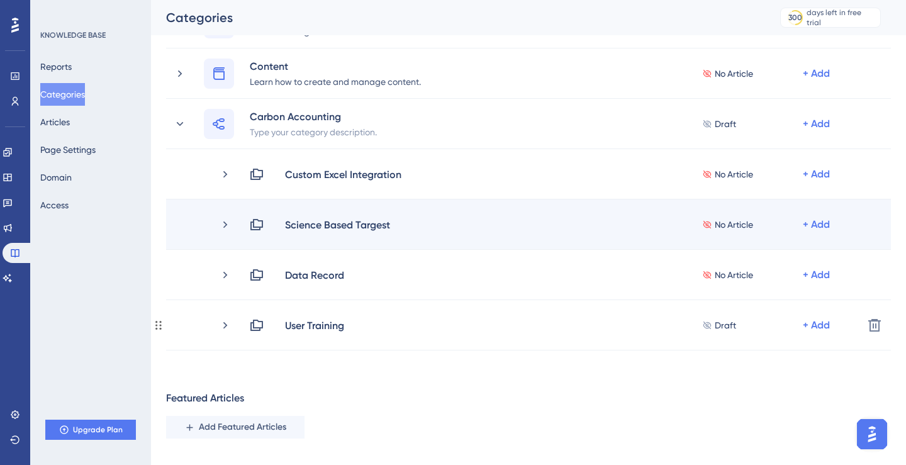
scroll to position [129, 0]
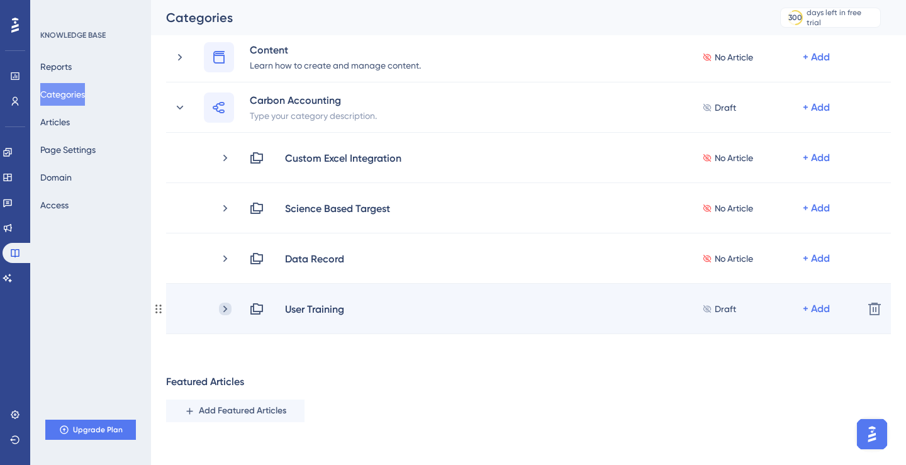
click at [220, 306] on icon at bounding box center [225, 309] width 13 height 13
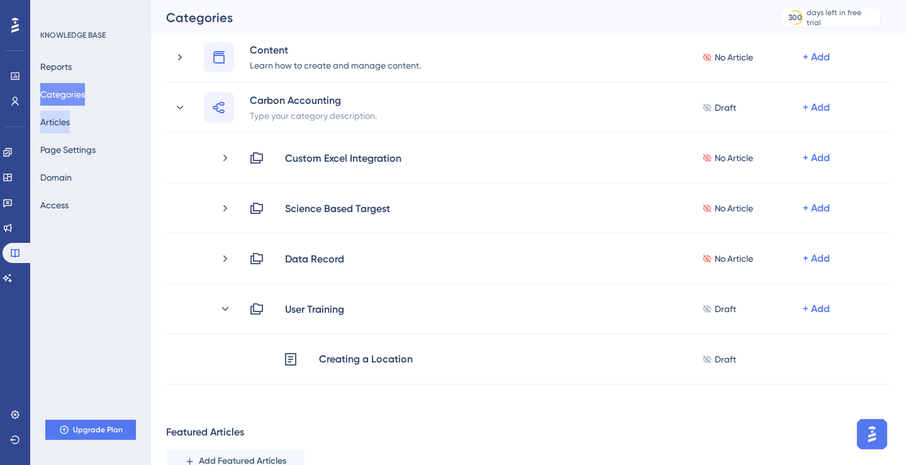
click at [70, 122] on button "Articles" at bounding box center [55, 122] width 30 height 23
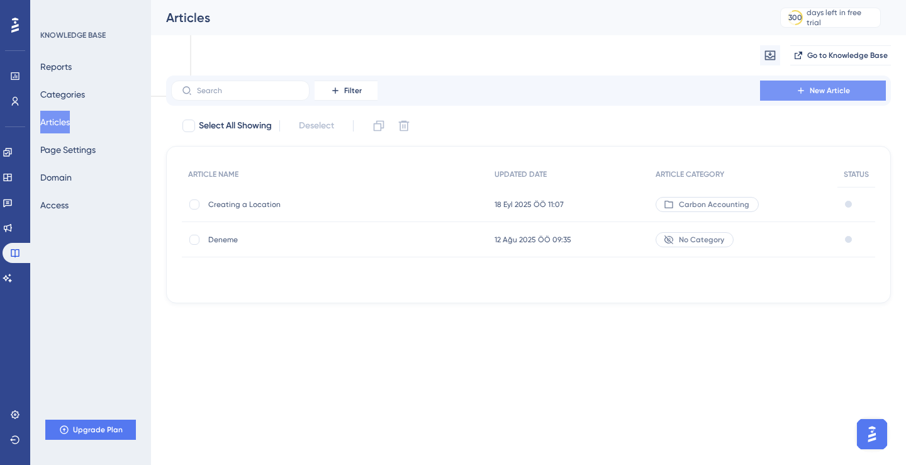
click at [808, 82] on button "New Article" at bounding box center [823, 91] width 126 height 20
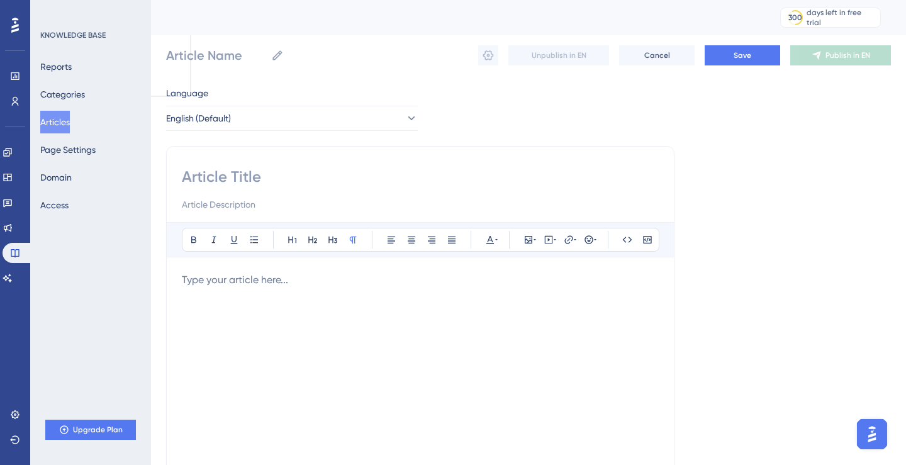
click at [228, 172] on input at bounding box center [420, 177] width 477 height 20
paste input "4. Adding a New Emission Source"
type input "4. Adding a New Emission Source"
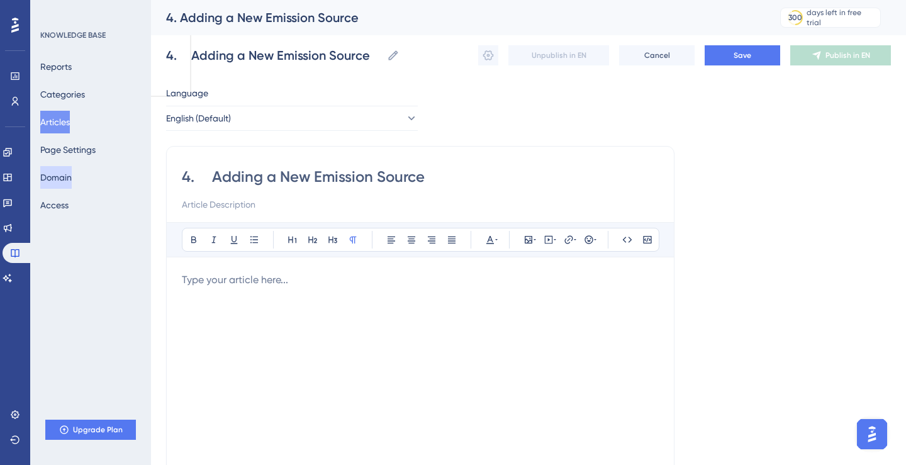
drag, startPoint x: 214, startPoint y: 179, endPoint x: 57, endPoint y: 177, distance: 157.3
click at [151, 177] on div "Performance Users Engagement Widgets Feedback Product Updates Knowledge Base AI…" at bounding box center [528, 330] width 755 height 661
type input "Adding a New Emission Source"
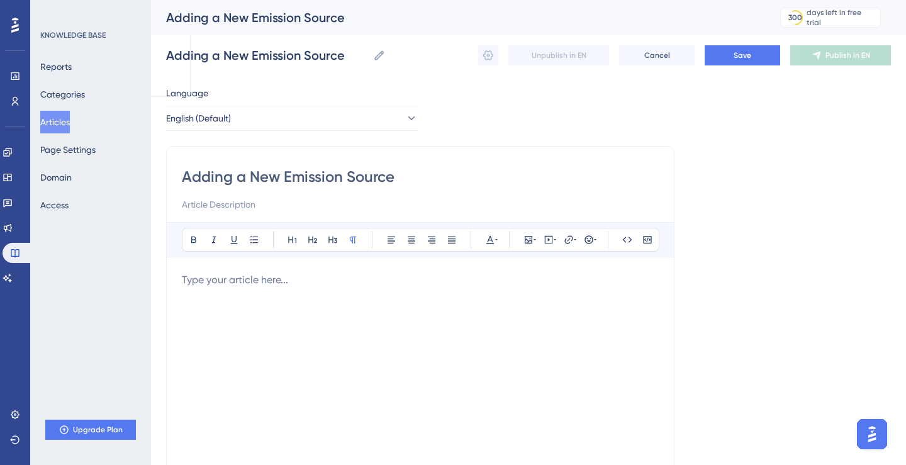
click at [225, 287] on p "To enrich screen reader interactions, please activate Accessibility in Grammarl…" at bounding box center [420, 279] width 477 height 15
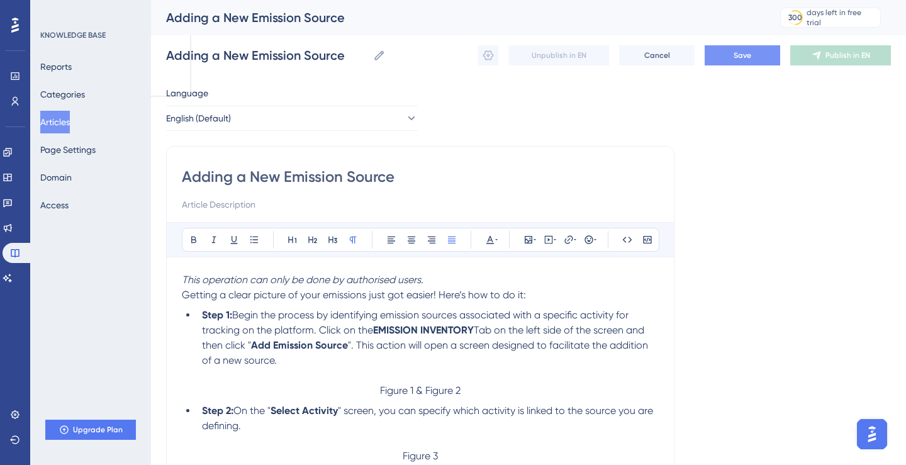
click at [739, 53] on span "Save" at bounding box center [743, 55] width 18 height 10
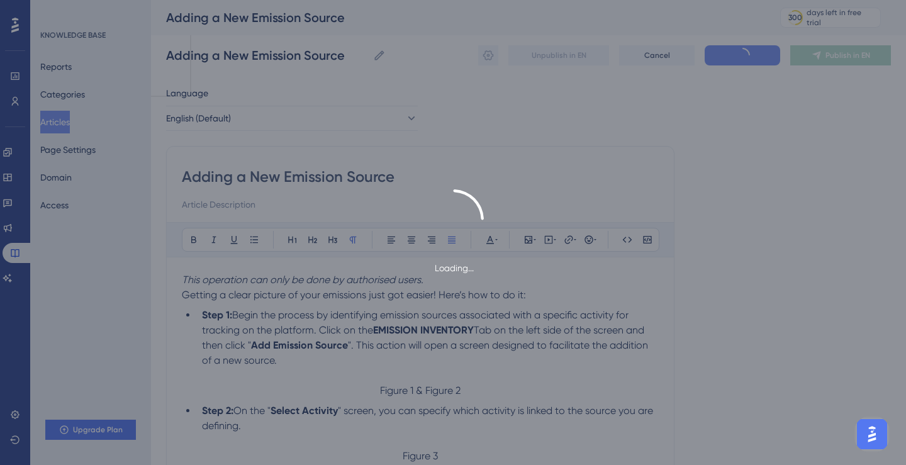
type input "Adding a New Emission Source"
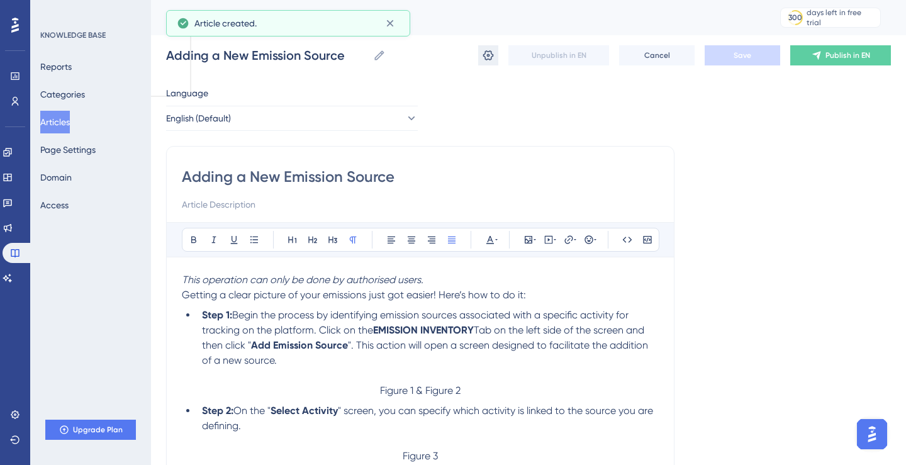
click at [487, 51] on icon at bounding box center [488, 55] width 11 height 10
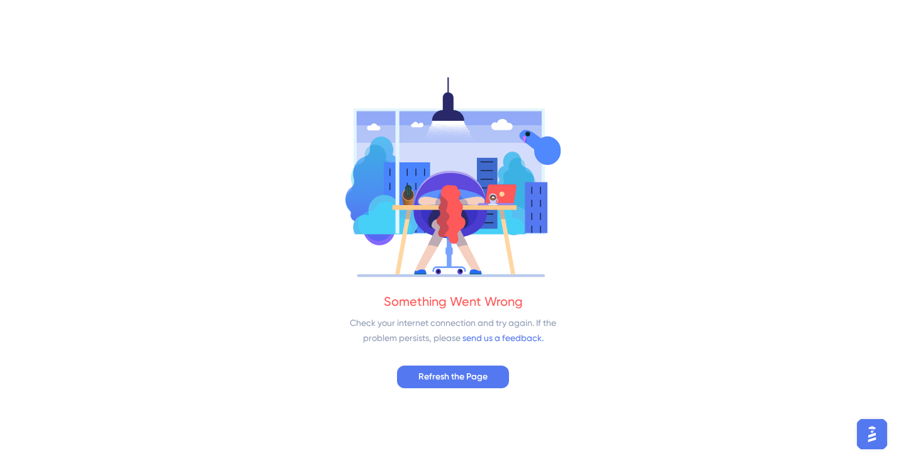
click at [450, 388] on div "Something Went Wrong Check your internet connection and try again. If the probl…" at bounding box center [453, 232] width 906 height 465
click at [454, 371] on span "Refresh the Page" at bounding box center [452, 376] width 69 height 15
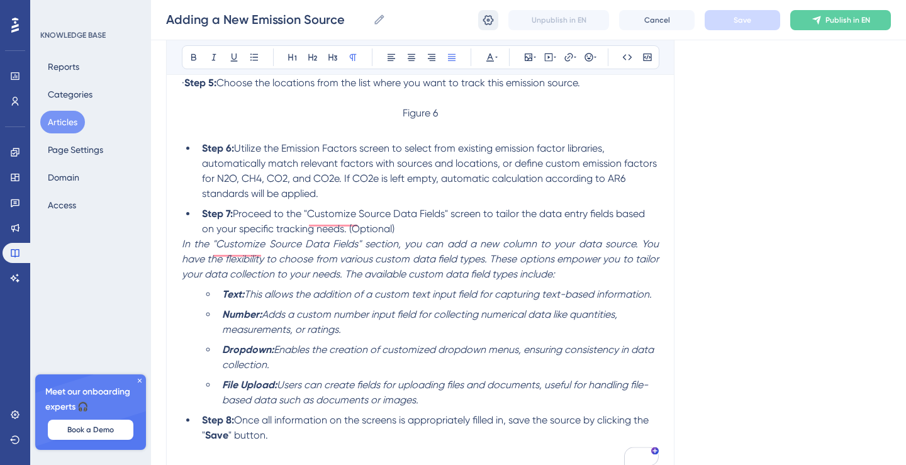
click at [492, 21] on icon at bounding box center [488, 20] width 13 height 13
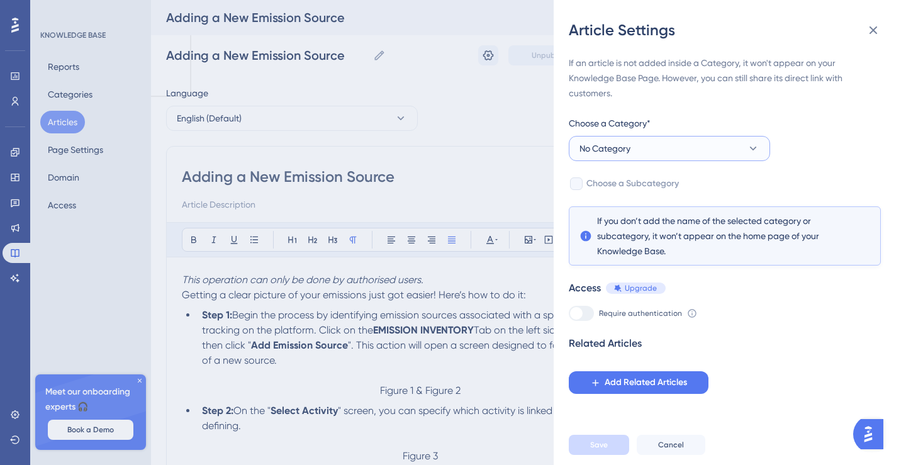
click at [644, 151] on button "No Category" at bounding box center [669, 148] width 201 height 25
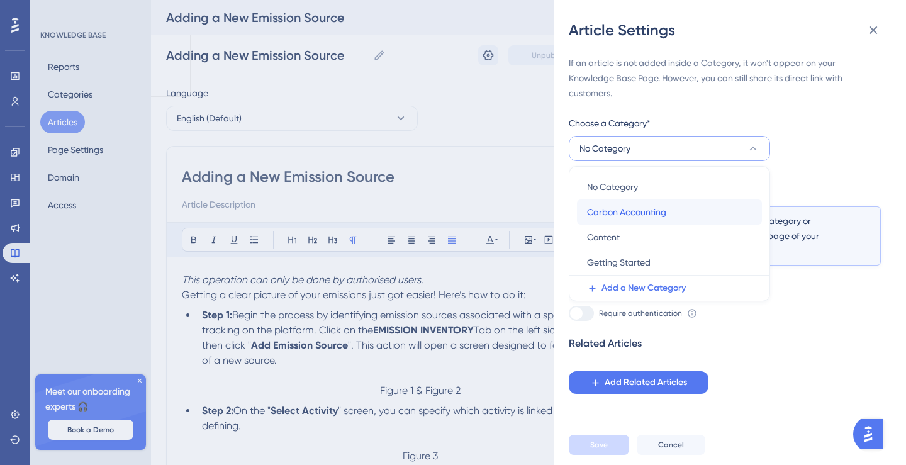
click at [654, 209] on span "Carbon Accounting" at bounding box center [626, 211] width 79 height 15
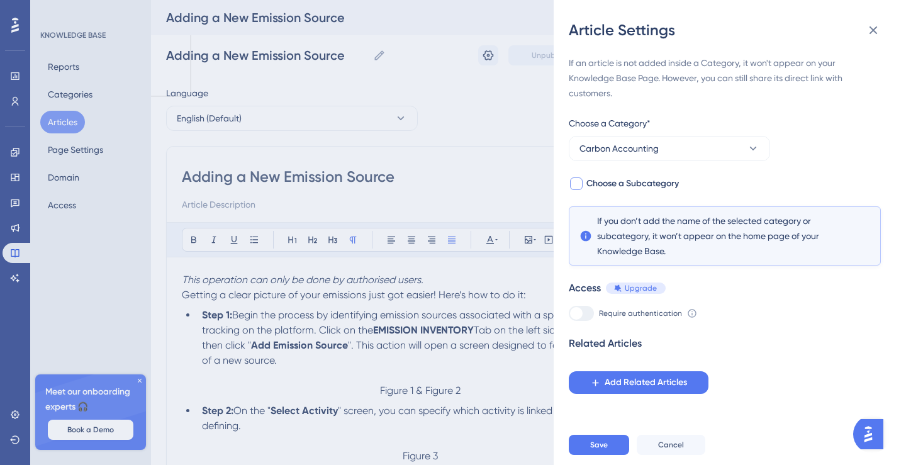
click at [652, 178] on span "Choose a Subcategory" at bounding box center [632, 183] width 92 height 15
checkbox input "true"
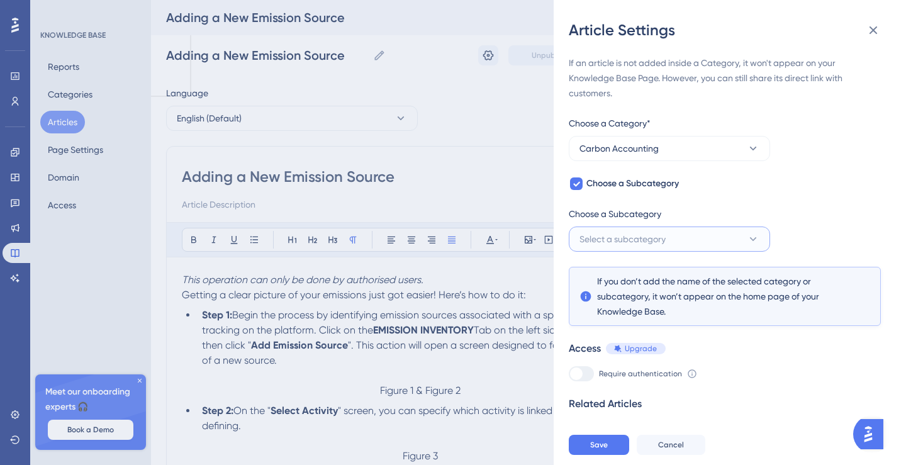
click at [634, 243] on span "Select a subcategory" at bounding box center [622, 239] width 86 height 15
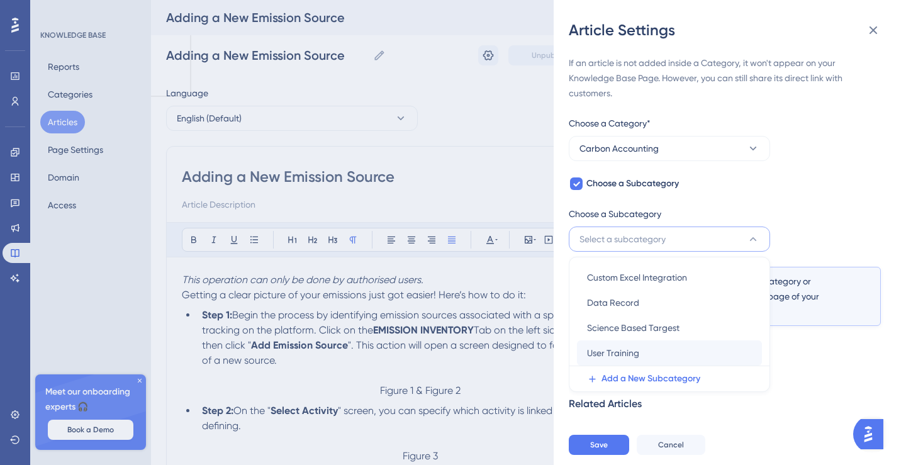
scroll to position [30, 0]
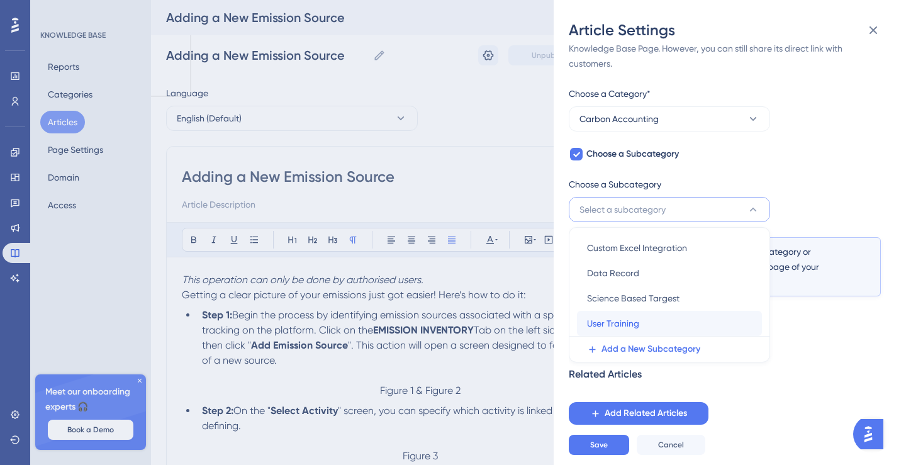
click at [644, 324] on div "User Training User Training" at bounding box center [669, 323] width 165 height 25
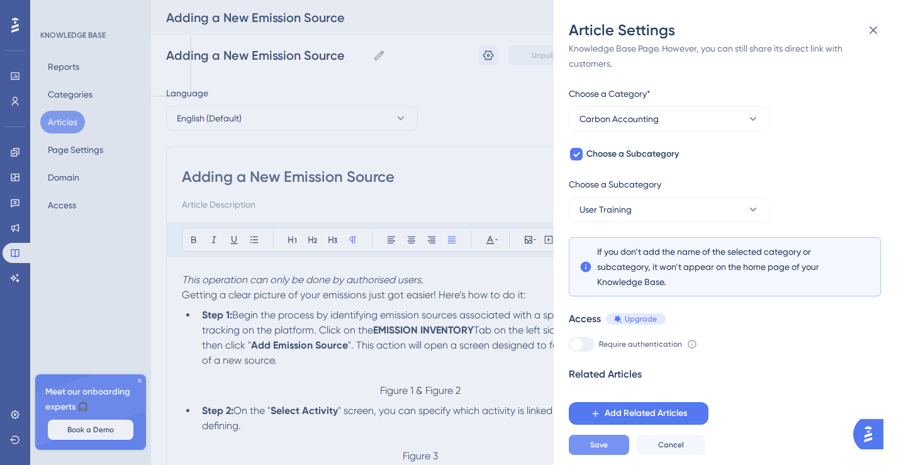
click at [592, 448] on span "Save" at bounding box center [599, 445] width 18 height 10
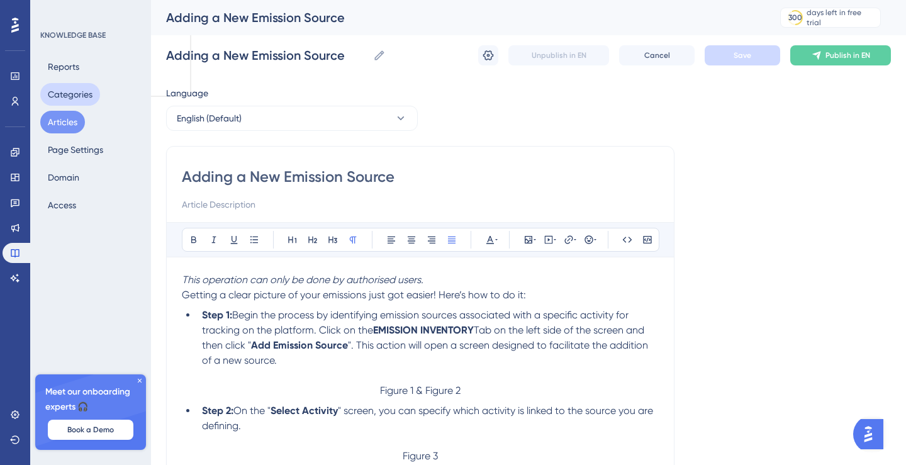
click at [66, 85] on button "Categories" at bounding box center [70, 94] width 60 height 23
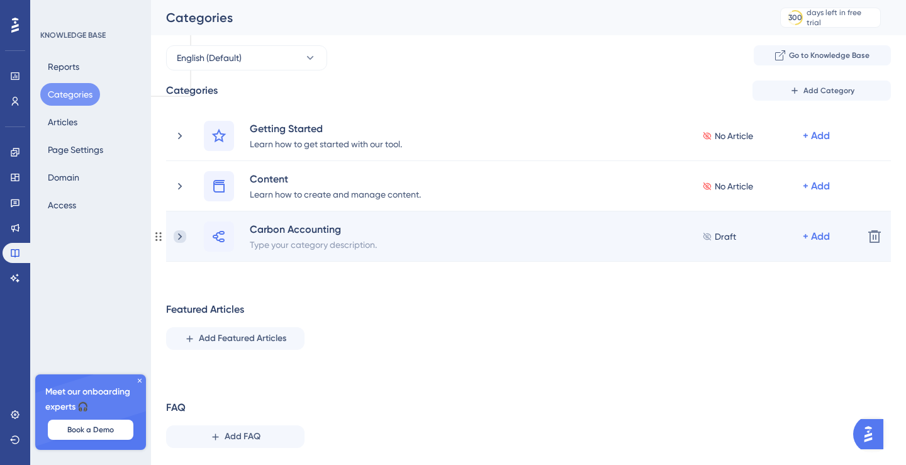
click at [177, 236] on icon at bounding box center [180, 236] width 13 height 13
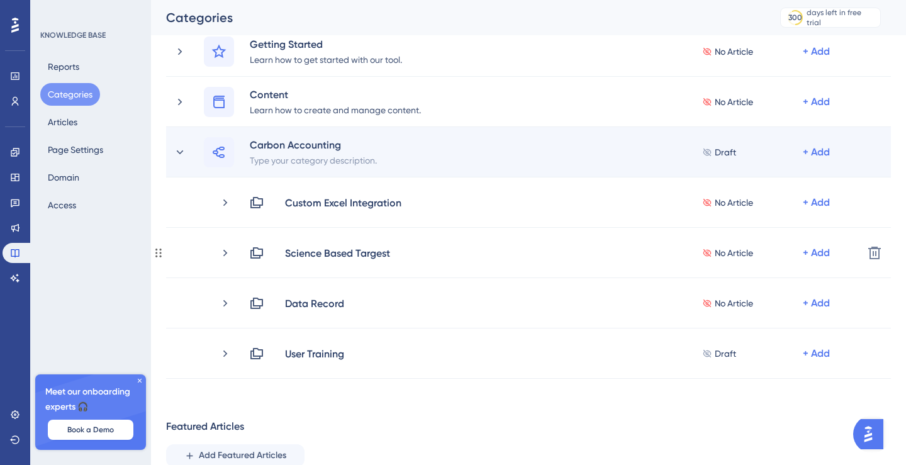
scroll to position [86, 0]
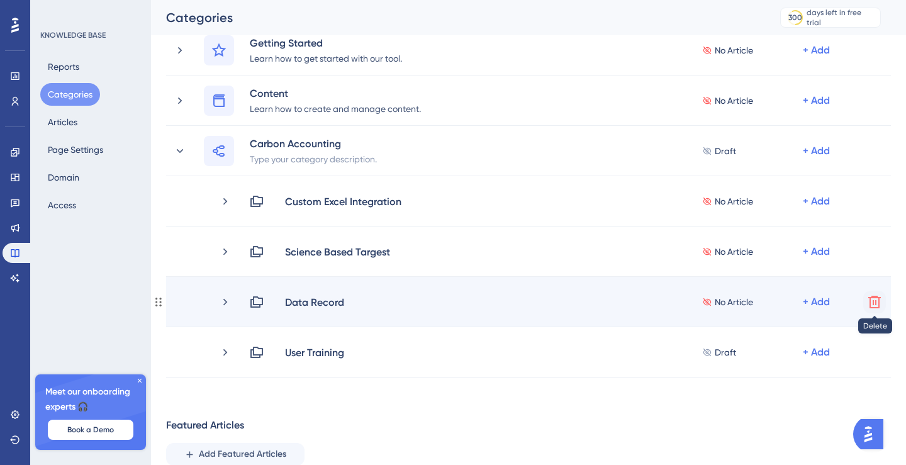
click at [872, 294] on icon at bounding box center [874, 301] width 15 height 15
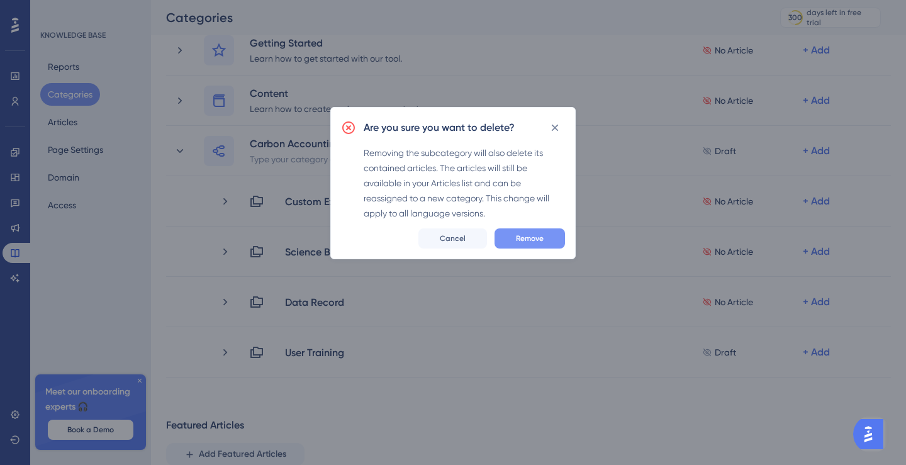
click at [540, 238] on span "Remove" at bounding box center [530, 238] width 28 height 10
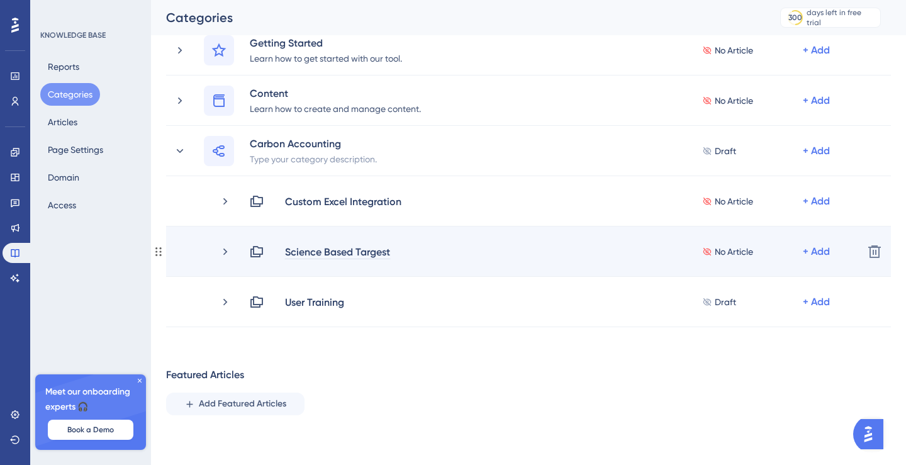
scroll to position [184, 0]
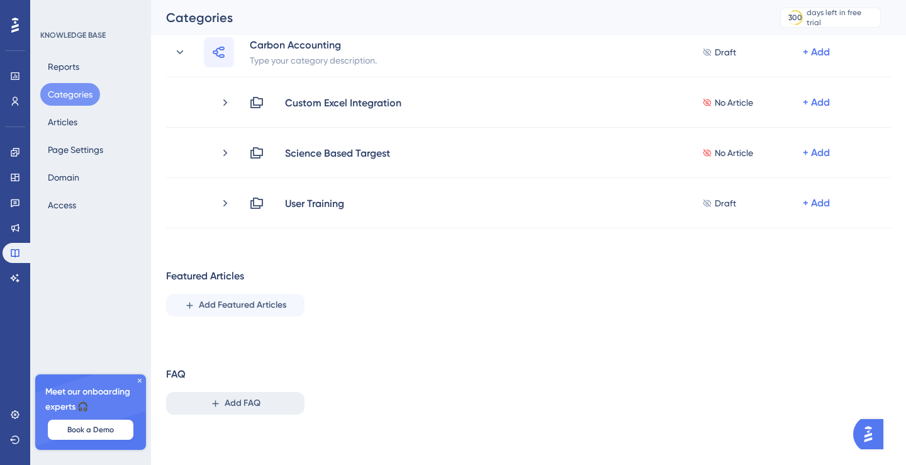
click at [249, 406] on span "Add FAQ" at bounding box center [243, 403] width 36 height 15
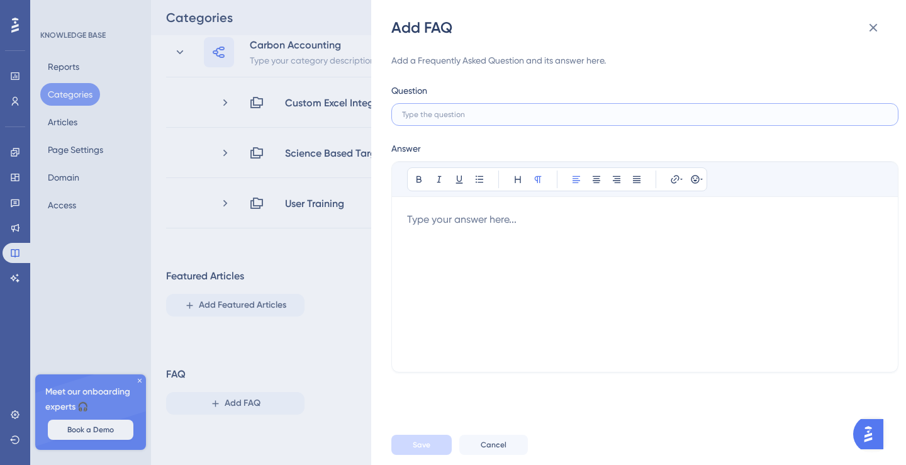
click at [437, 117] on input "text" at bounding box center [645, 114] width 486 height 9
paste input "How can you report any problems encountered on the platform to us?"
type input "How can you report any problems encountered on the platform to us?"
click at [502, 221] on div at bounding box center [645, 284] width 476 height 145
click at [430, 238] on div "To enrich screen reader interactions, please activate Accessibility in Grammarl…" at bounding box center [645, 284] width 476 height 145
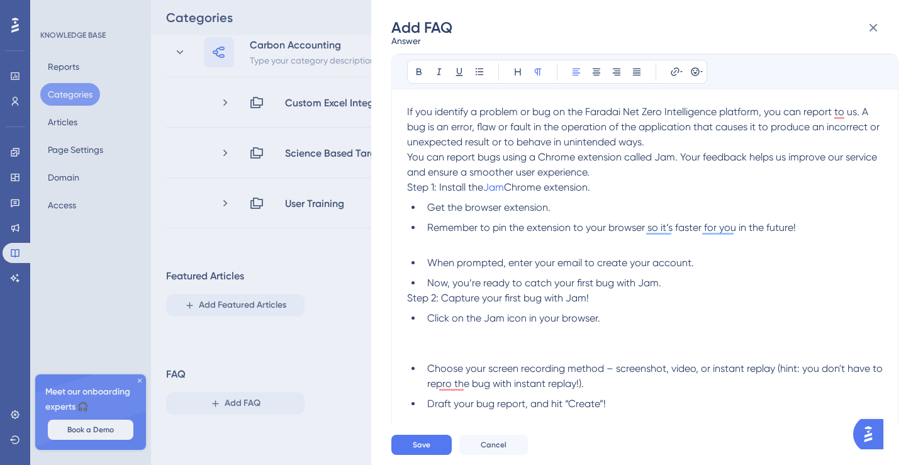
scroll to position [103, 0]
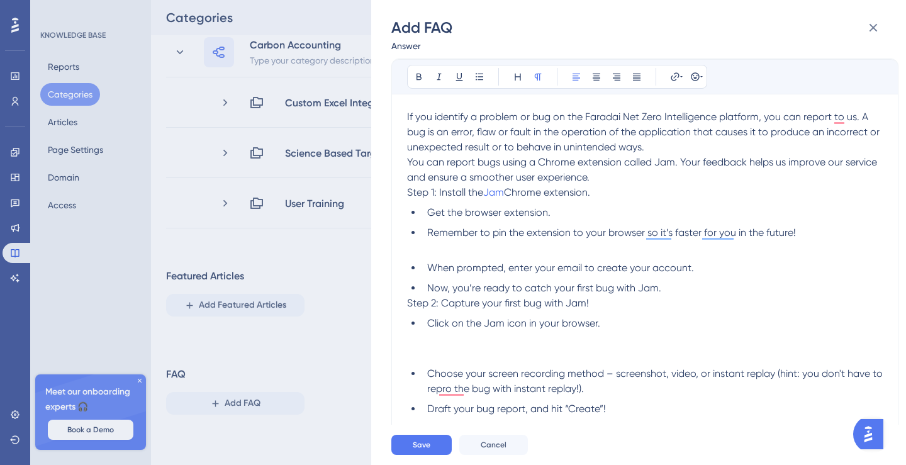
click at [676, 136] on span "If you identify a problem or bug on the Faradai Net Zero Intelligence platform,…" at bounding box center [644, 132] width 475 height 42
click at [674, 147] on p "If you identify a problem or bug on the Faradai Net Zero Intelligence platform,…" at bounding box center [645, 131] width 476 height 45
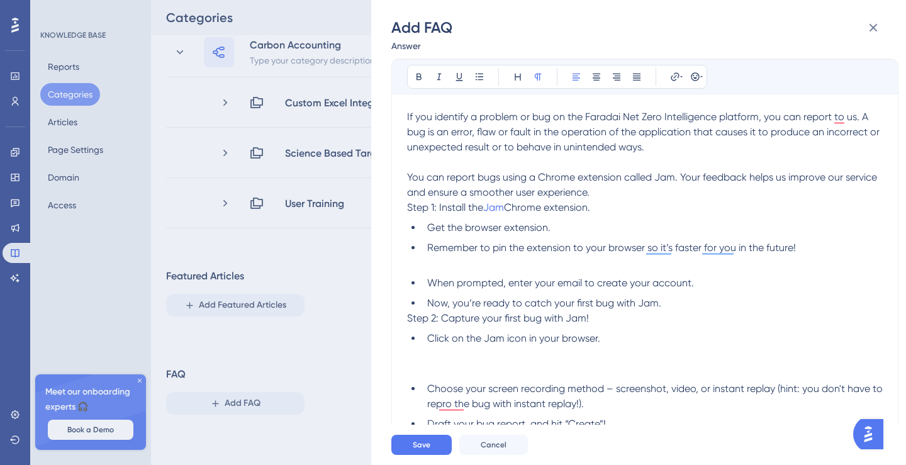
scroll to position [52, 0]
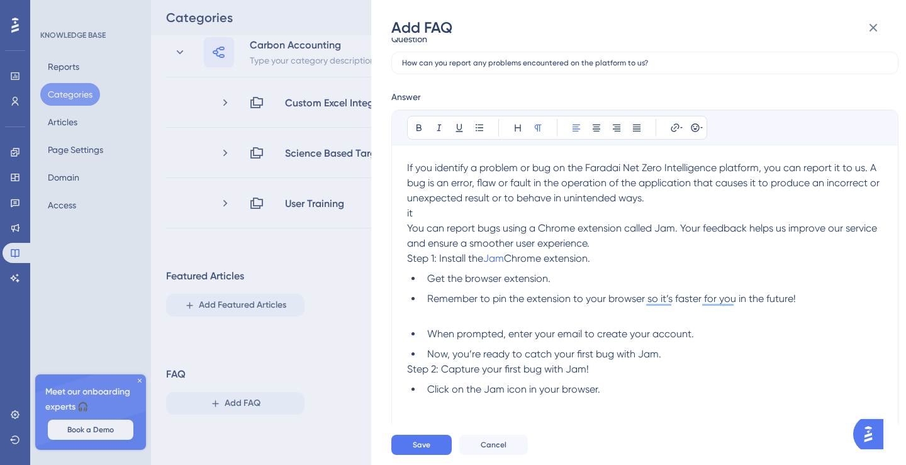
click at [418, 214] on p "it" at bounding box center [645, 213] width 476 height 15
click at [495, 257] on span "Jam" at bounding box center [493, 258] width 21 height 12
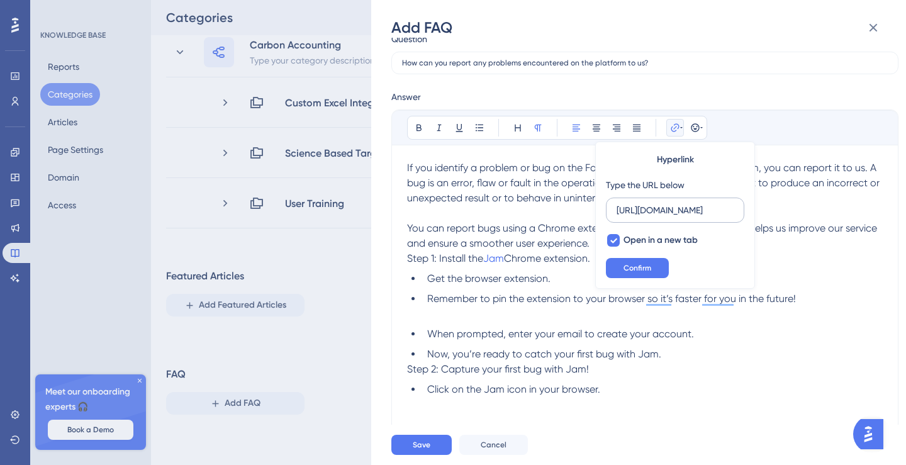
scroll to position [0, 0]
drag, startPoint x: 734, startPoint y: 212, endPoint x: 580, endPoint y: 213, distance: 154.1
click at [580, 213] on div "Bold Italic Underline Bullet Point Heading Normal Align Left Align Center Align…" at bounding box center [645, 341] width 476 height 463
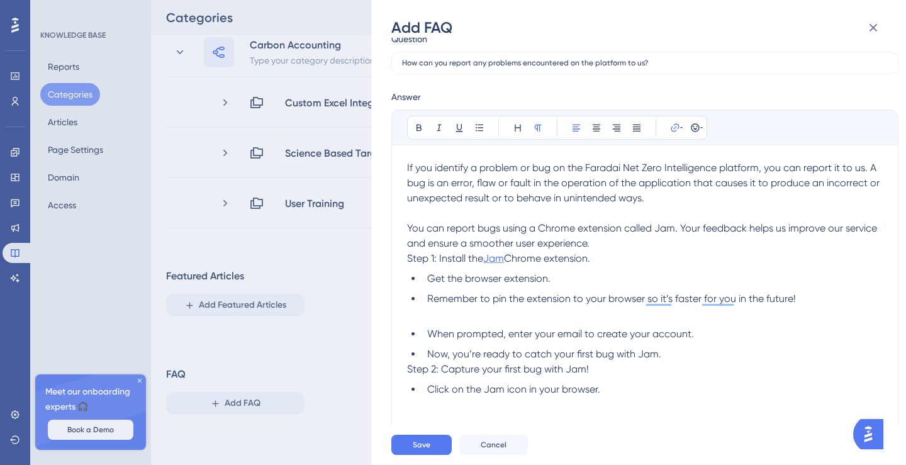
click at [495, 259] on span "Jam" at bounding box center [493, 258] width 21 height 12
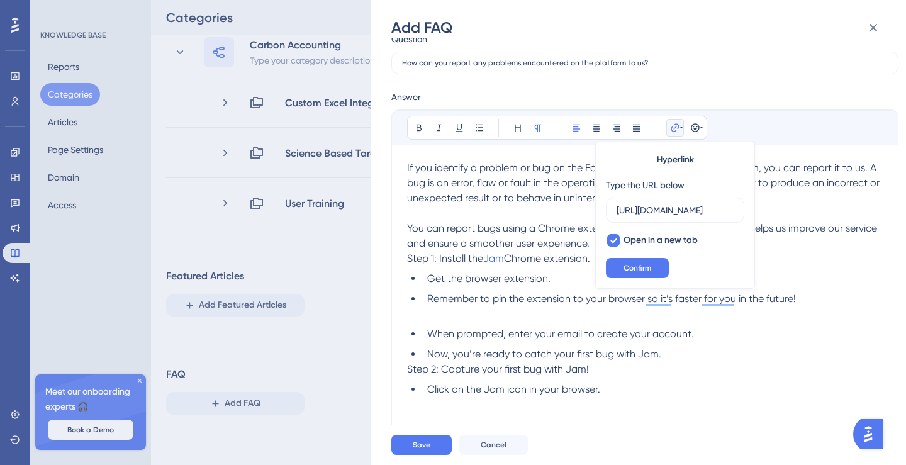
scroll to position [0, 232]
click at [649, 272] on span "Confirm" at bounding box center [637, 268] width 28 height 10
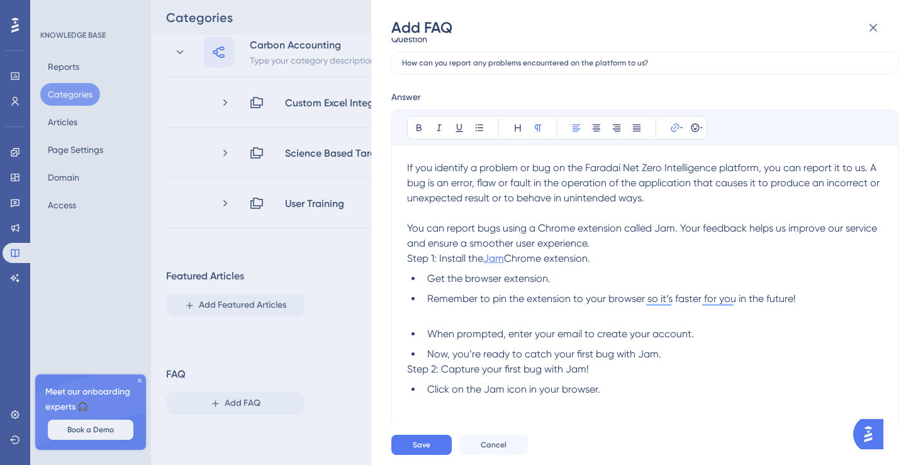
click at [495, 257] on span "Jam" at bounding box center [493, 258] width 21 height 12
click at [493, 259] on span "Jam" at bounding box center [493, 258] width 21 height 12
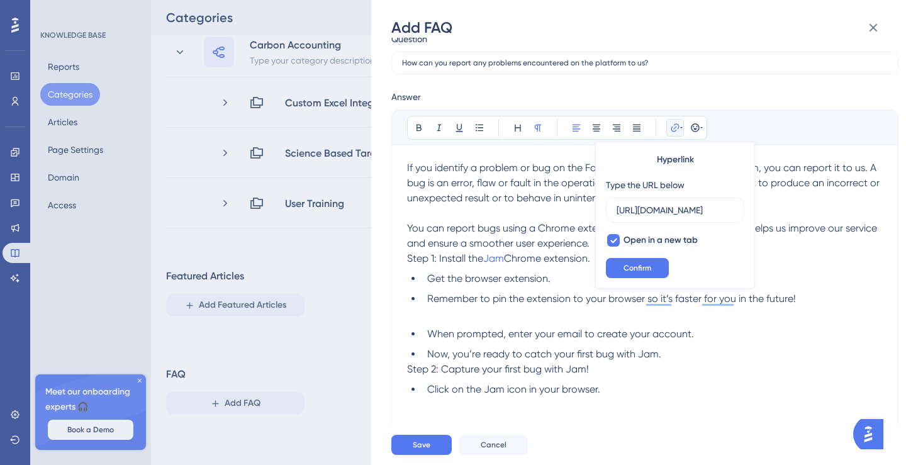
click at [529, 271] on li "Get the browser extension." at bounding box center [652, 278] width 461 height 15
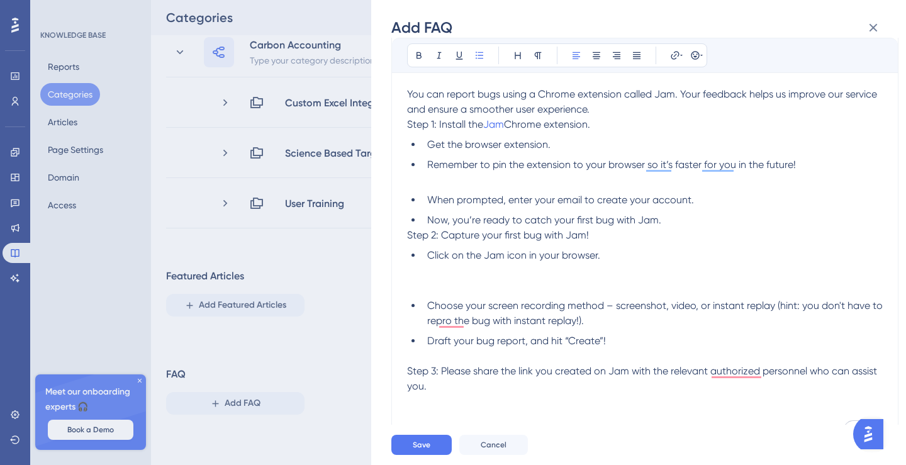
scroll to position [216, 0]
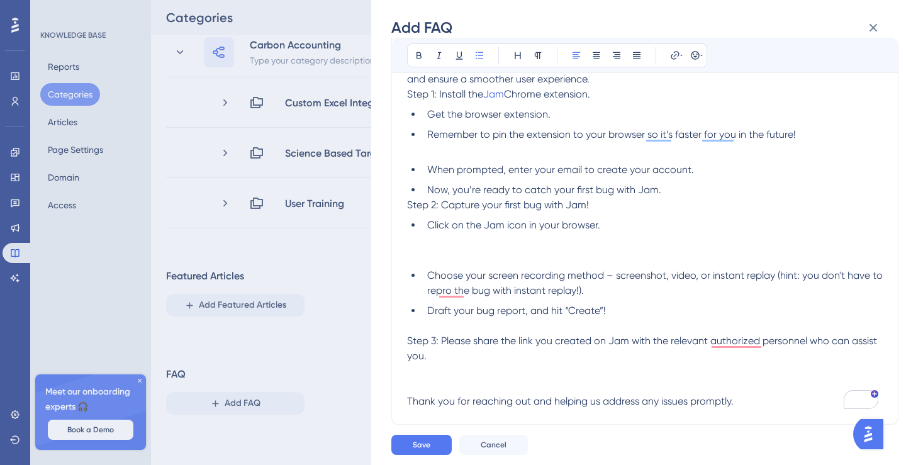
click at [556, 155] on p "To enrich screen reader interactions, please activate Accessibility in Grammarl…" at bounding box center [645, 149] width 476 height 15
click at [436, 152] on p "To enrich screen reader interactions, please activate Accessibility in Grammarl…" at bounding box center [645, 149] width 476 height 15
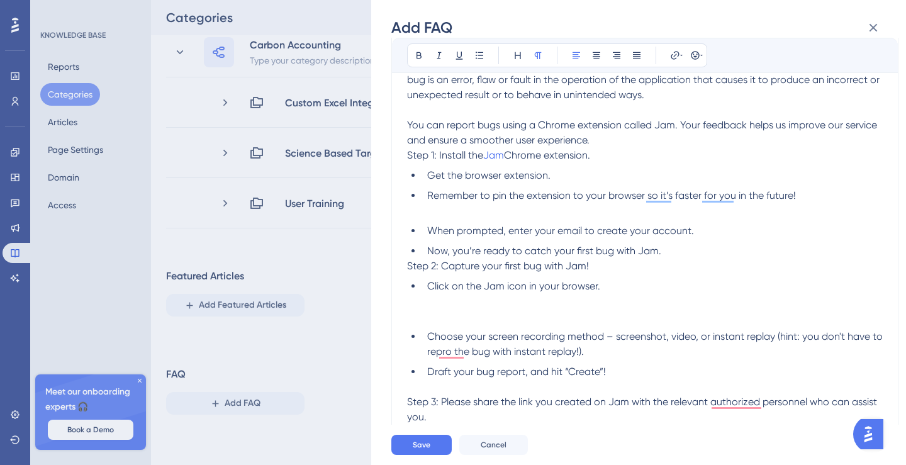
scroll to position [153, 0]
click at [681, 55] on icon at bounding box center [681, 55] width 3 height 1
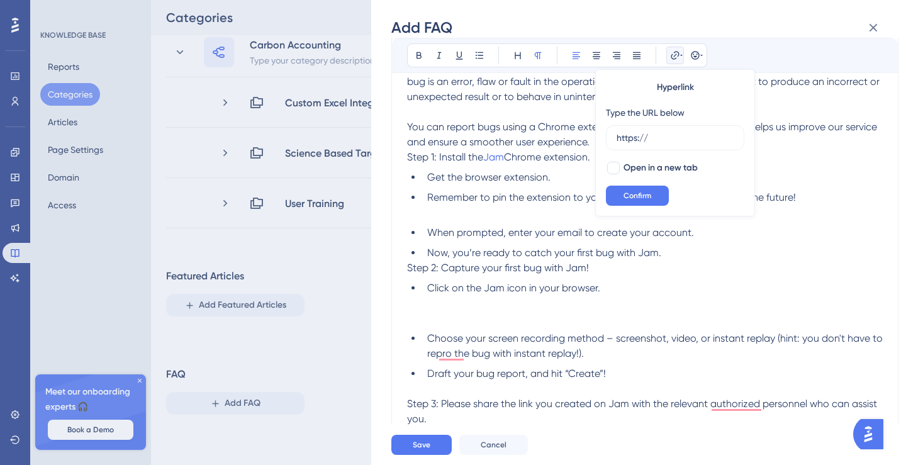
click at [678, 53] on icon at bounding box center [675, 55] width 8 height 8
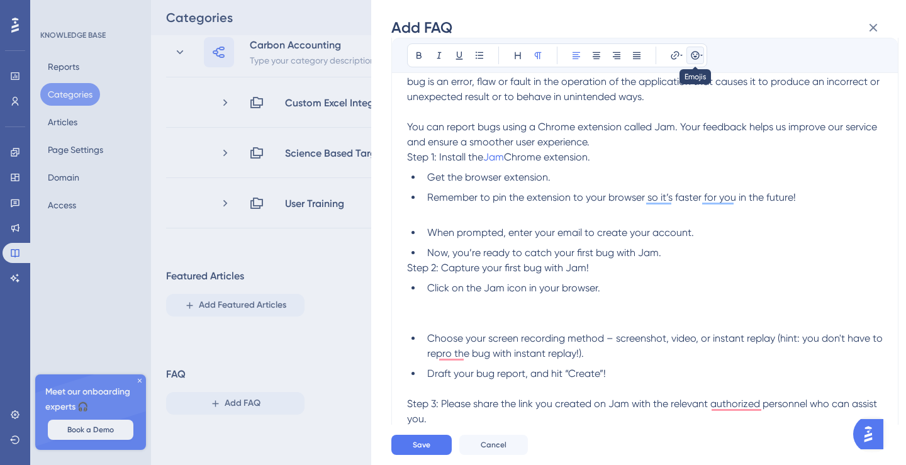
click at [696, 53] on icon at bounding box center [695, 55] width 10 height 10
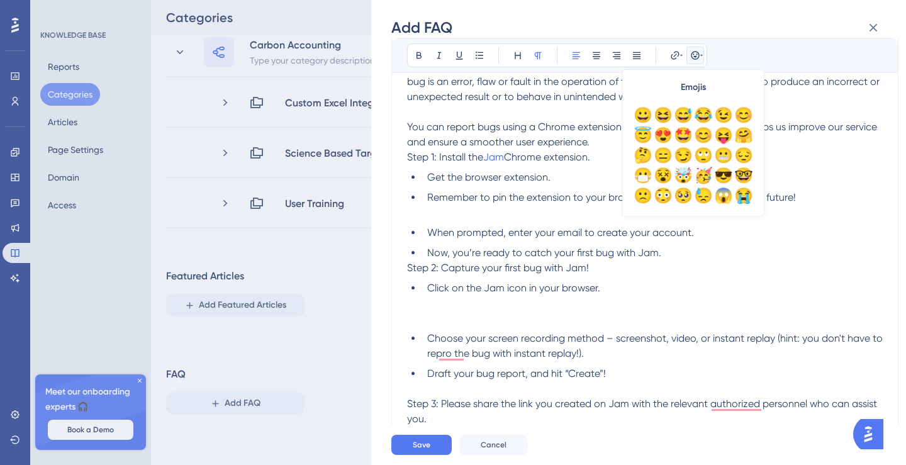
click at [696, 53] on icon at bounding box center [695, 55] width 10 height 10
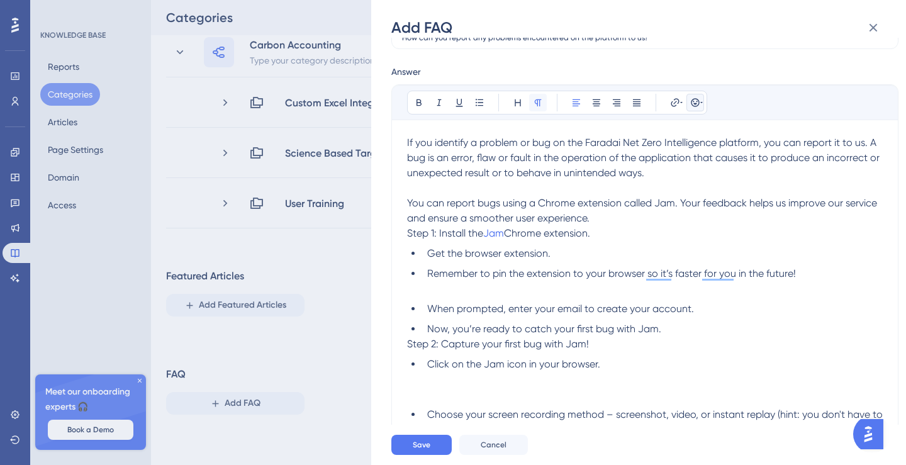
scroll to position [73, 0]
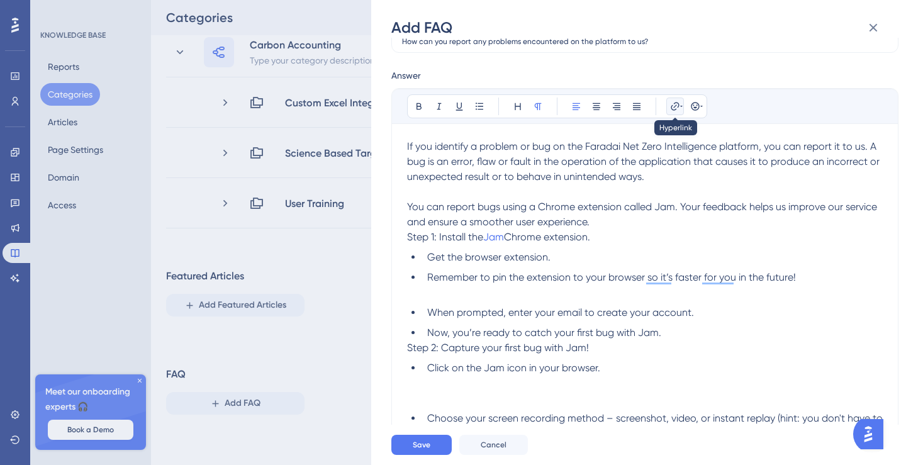
click at [678, 104] on icon at bounding box center [675, 106] width 8 height 8
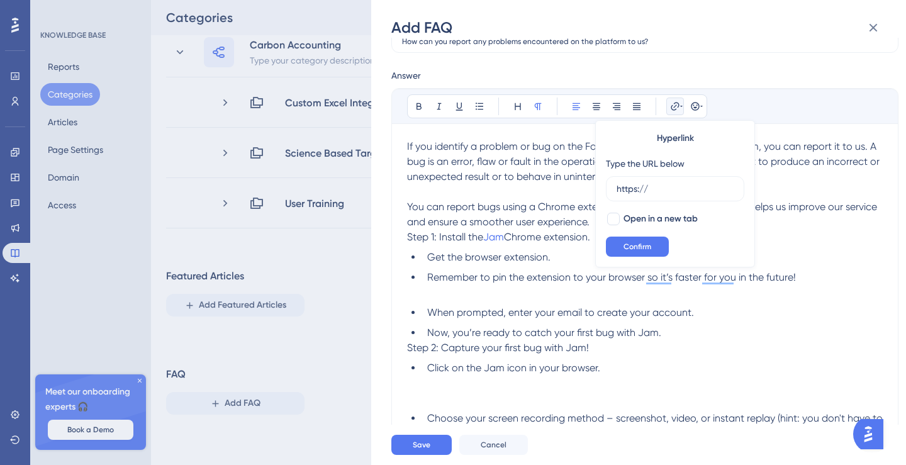
click at [678, 104] on icon at bounding box center [675, 106] width 8 height 8
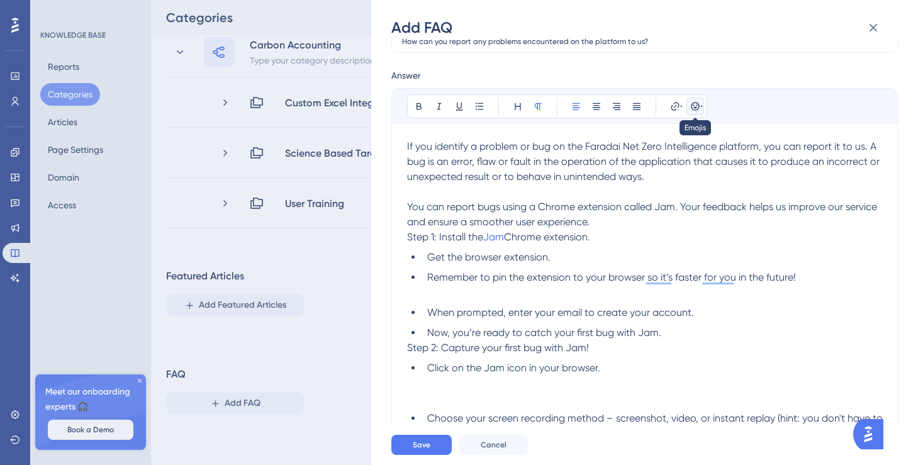
click at [693, 103] on icon at bounding box center [695, 106] width 10 height 10
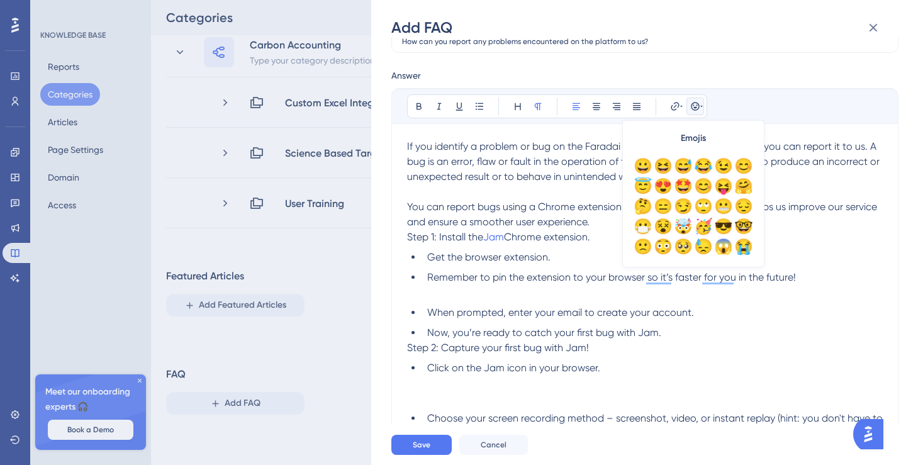
click at [694, 103] on icon at bounding box center [695, 106] width 8 height 8
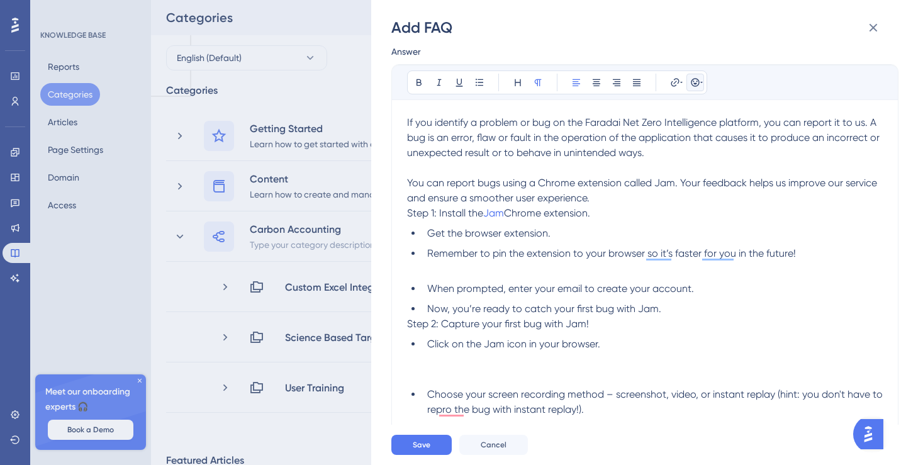
scroll to position [0, 0]
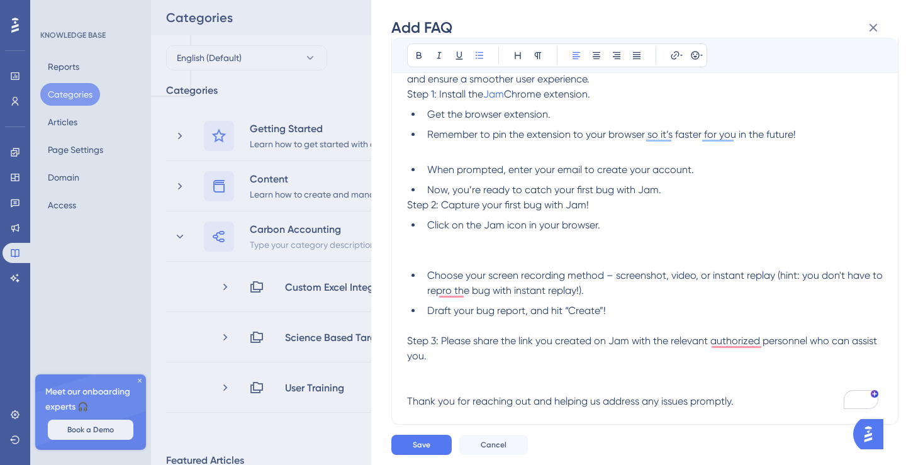
click at [644, 288] on li "Choose your screen recording method – screenshot, video, or instant replay (hin…" at bounding box center [652, 283] width 461 height 30
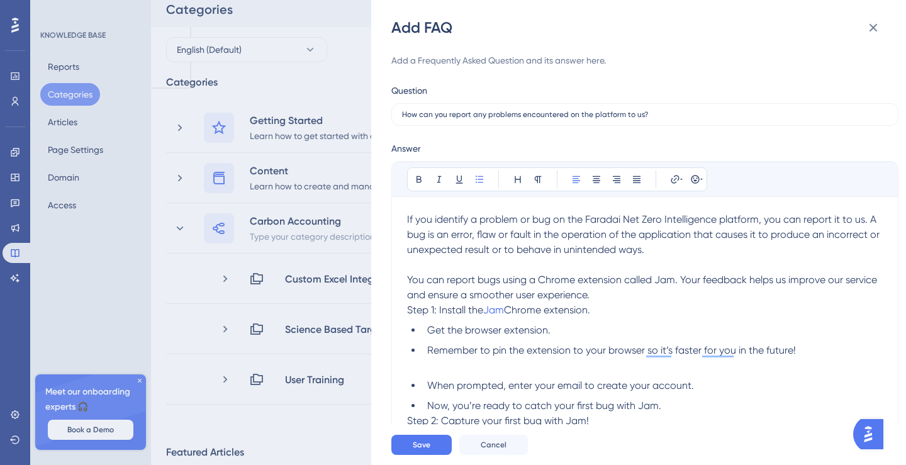
click at [143, 379] on div "Add FAQ Add a Frequently Asked Question and its answer here. Question How can y…" at bounding box center [453, 232] width 906 height 465
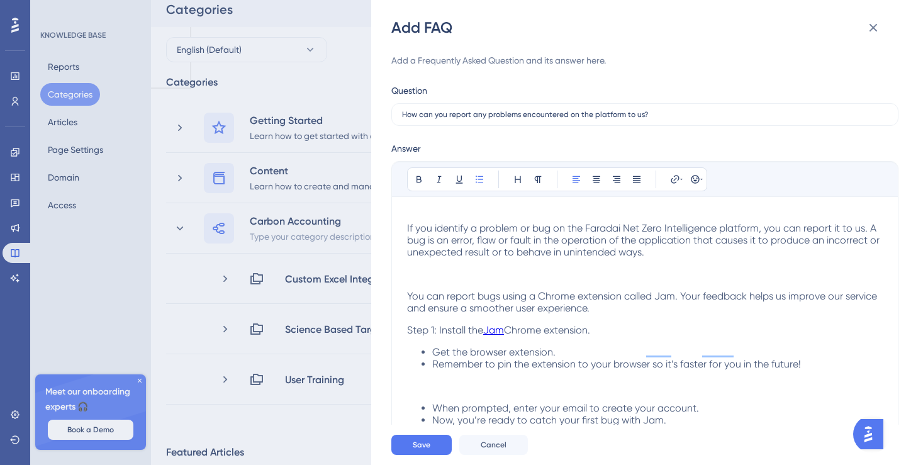
click at [140, 379] on div "Add FAQ Add a Frequently Asked Question and its answer here. Question How can y…" at bounding box center [453, 232] width 906 height 465
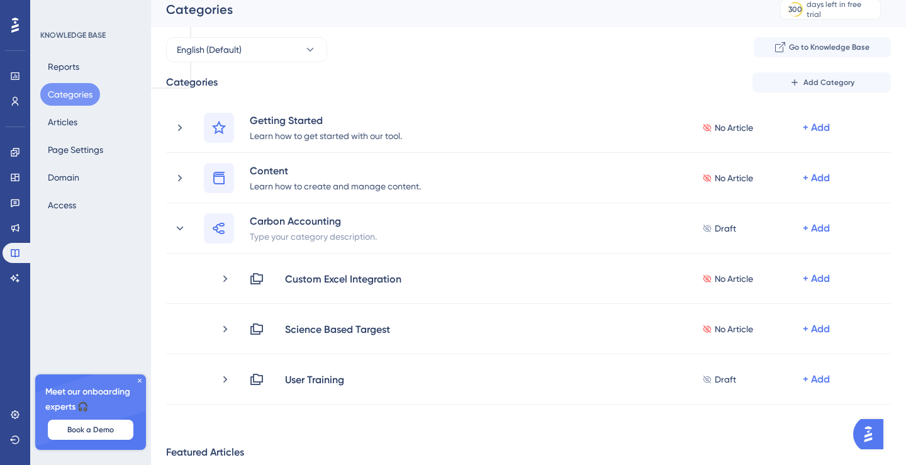
click at [140, 381] on icon at bounding box center [140, 381] width 8 height 8
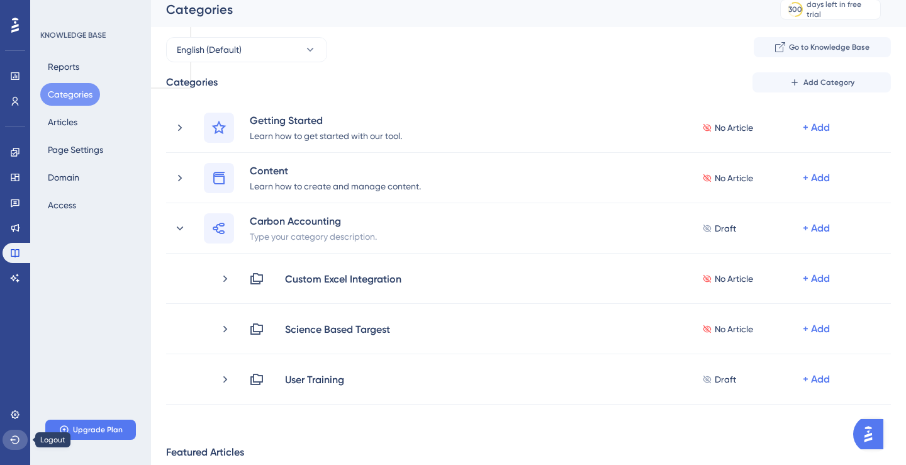
click at [13, 440] on icon at bounding box center [15, 440] width 10 height 10
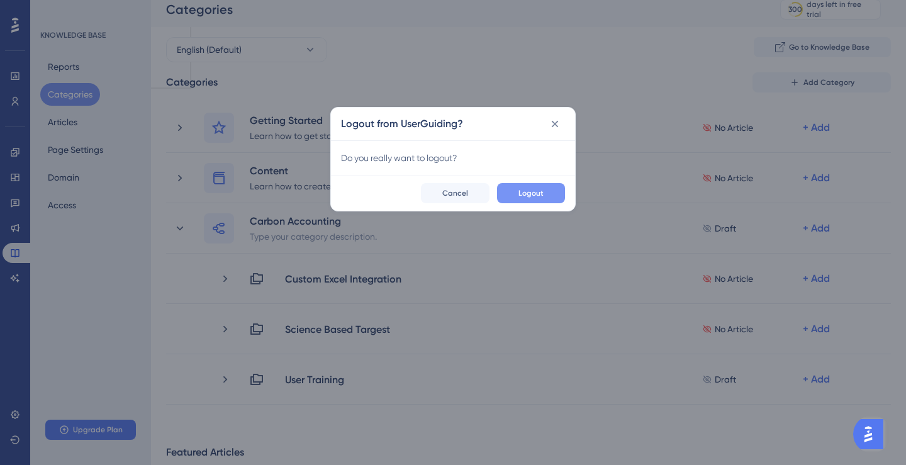
click at [539, 199] on button "Logout" at bounding box center [531, 193] width 68 height 20
